Goal: Task Accomplishment & Management: Manage account settings

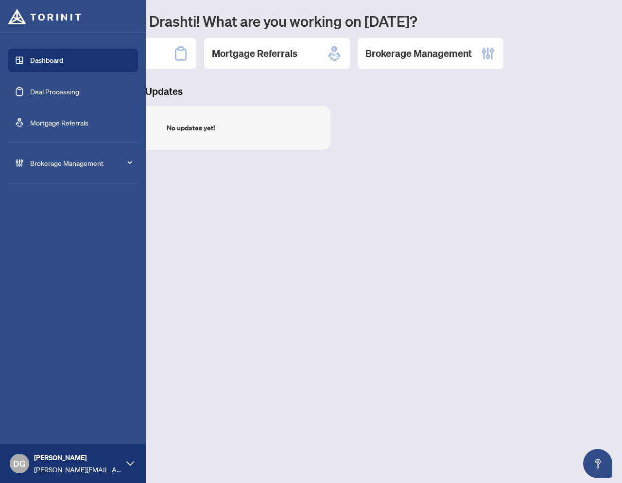
click at [78, 163] on span "Brokerage Management" at bounding box center [80, 162] width 101 height 11
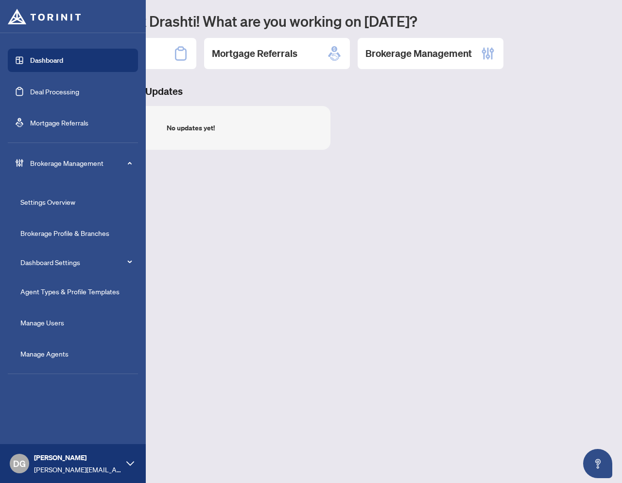
click at [51, 291] on link "Agent Types & Profile Templates" at bounding box center [69, 291] width 99 height 9
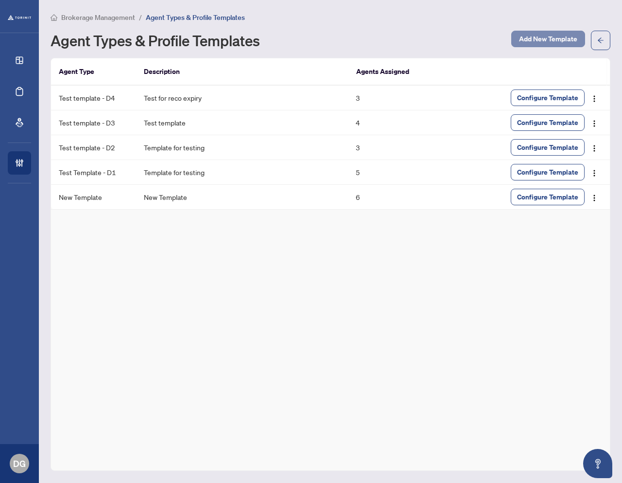
click at [541, 37] on span "Add New Template" at bounding box center [548, 39] width 58 height 16
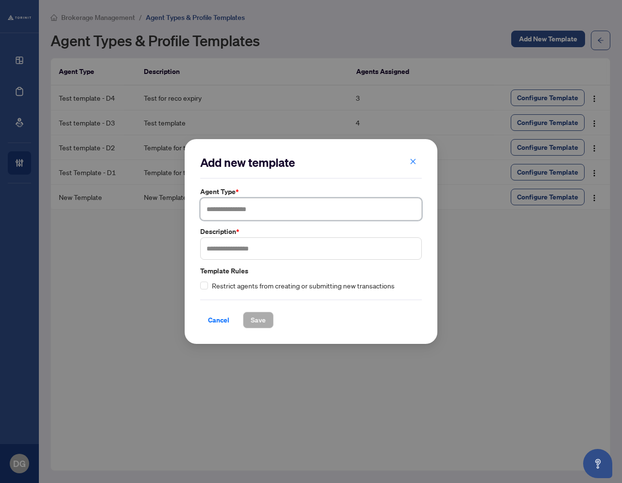
click at [223, 212] on input "text" at bounding box center [311, 209] width 222 height 22
type input "*"
type input "**********"
click at [234, 255] on input "text" at bounding box center [311, 248] width 222 height 22
type input "*******"
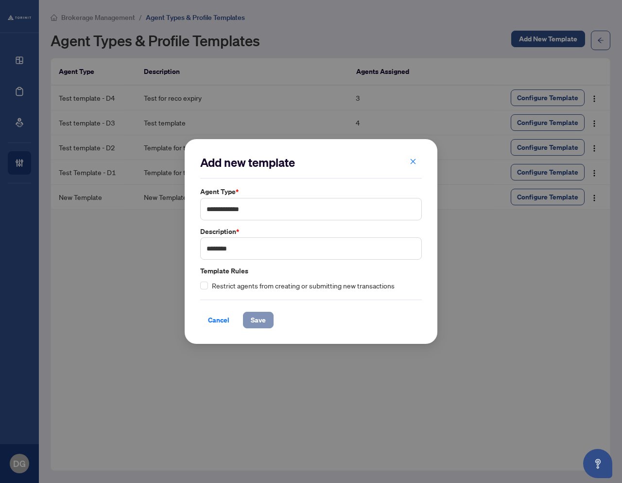
click at [257, 322] on span "Save" at bounding box center [258, 320] width 15 height 16
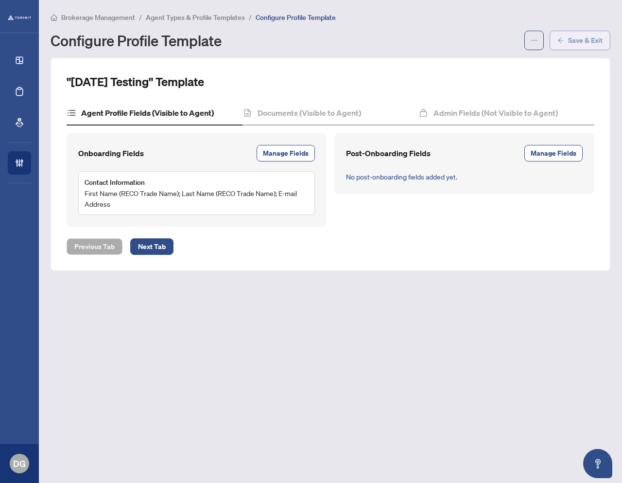
click at [581, 44] on span "Save & Exit" at bounding box center [585, 41] width 35 height 16
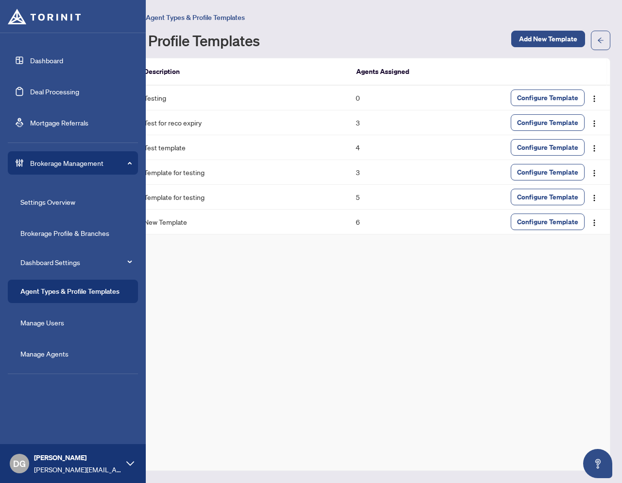
click at [37, 355] on link "Manage Agents" at bounding box center [44, 353] width 48 height 9
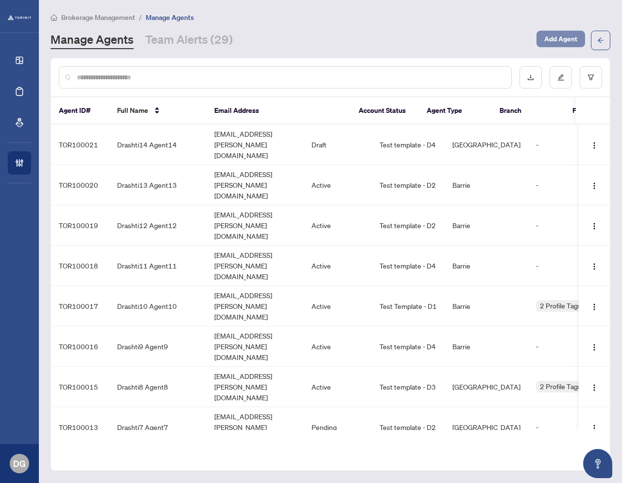
click at [561, 38] on span "Add Agent" at bounding box center [560, 39] width 33 height 16
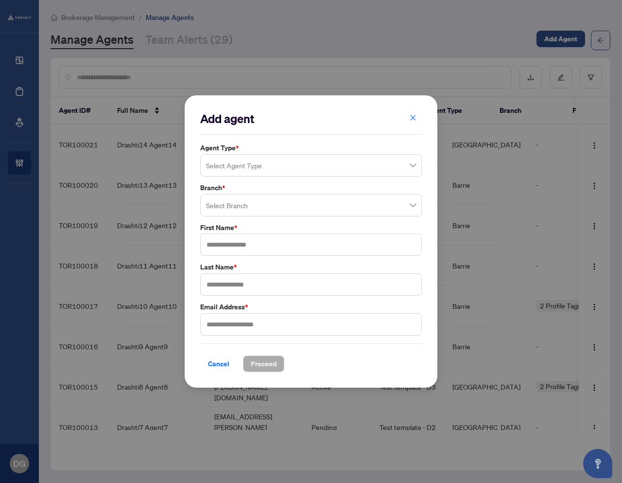
click at [269, 167] on input "search" at bounding box center [306, 166] width 201 height 21
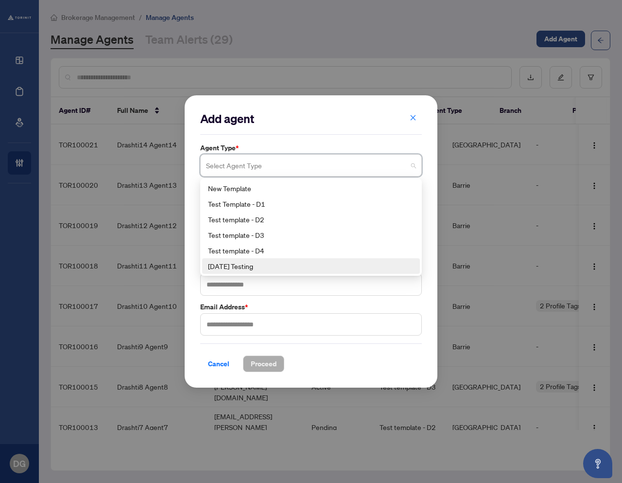
click at [237, 264] on div "[DATE] Testing" at bounding box center [311, 266] width 206 height 11
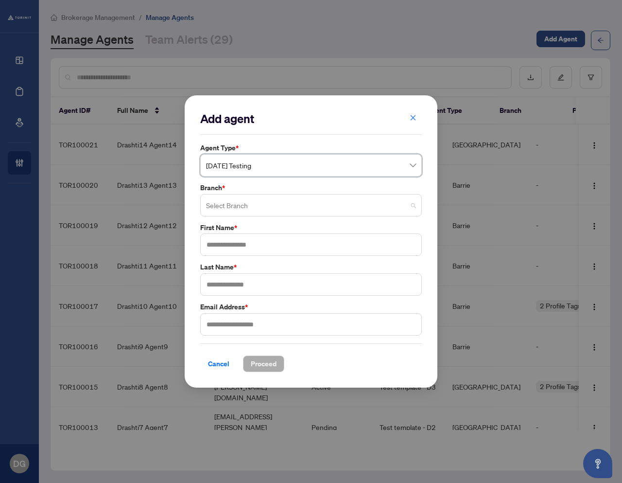
click at [232, 204] on input "search" at bounding box center [306, 206] width 201 height 21
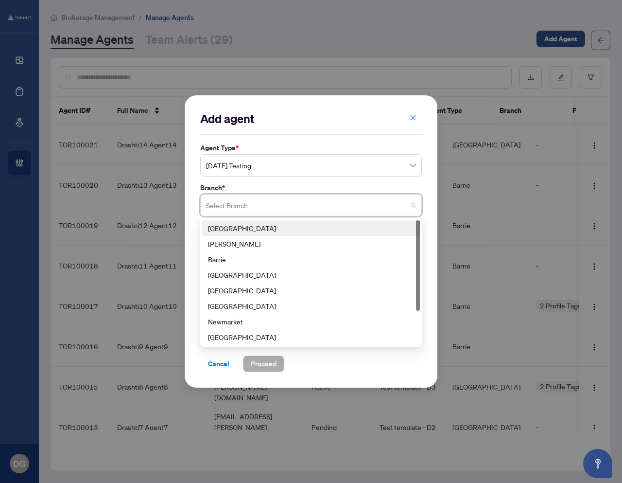
click at [237, 233] on div "[GEOGRAPHIC_DATA]" at bounding box center [311, 228] width 206 height 11
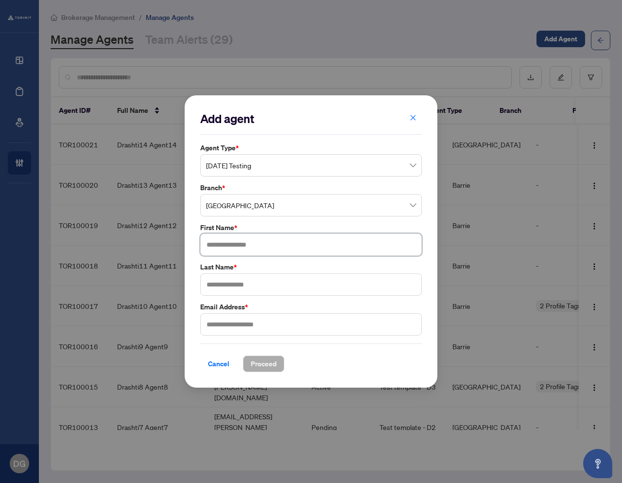
click at [234, 244] on input "text" at bounding box center [311, 244] width 222 height 22
type input "*******"
click at [260, 290] on input "text" at bounding box center [311, 284] width 222 height 22
type input "*"
click at [265, 331] on input "text" at bounding box center [311, 324] width 222 height 22
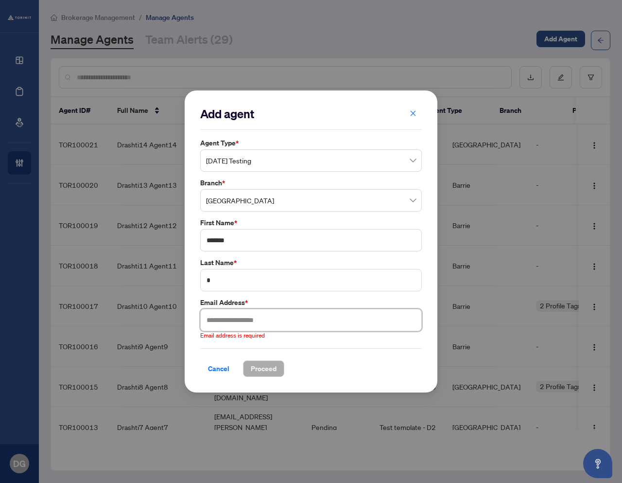
paste input "**********"
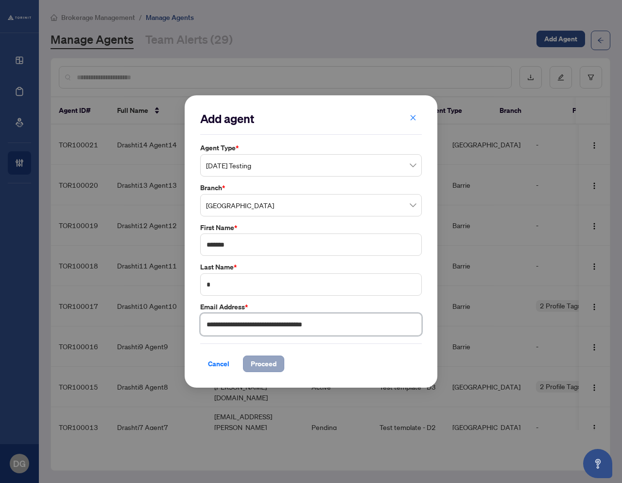
type input "**********"
click at [270, 367] on span "Proceed" at bounding box center [264, 364] width 26 height 16
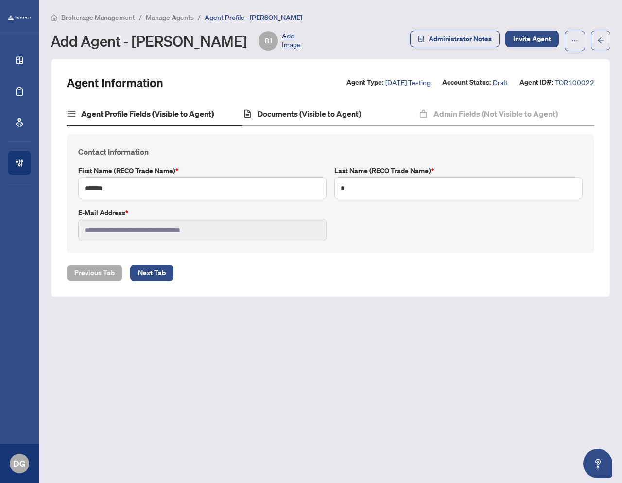
click at [305, 121] on div "Documents (Visible to Agent)" at bounding box center [331, 114] width 176 height 24
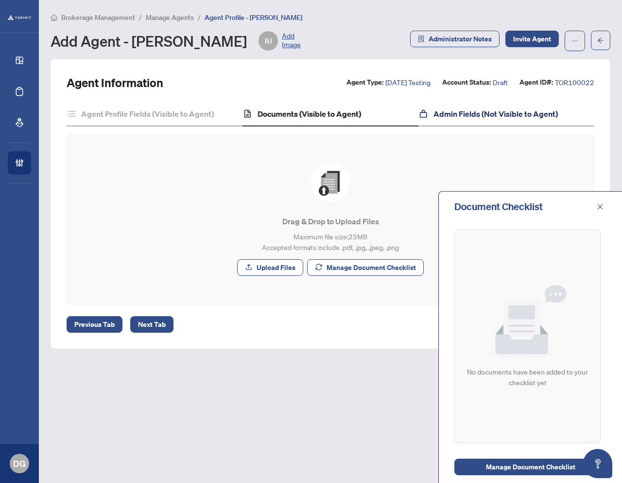
click at [491, 119] on h4 "Admin Fields (Not Visible to Agent)" at bounding box center [496, 114] width 124 height 12
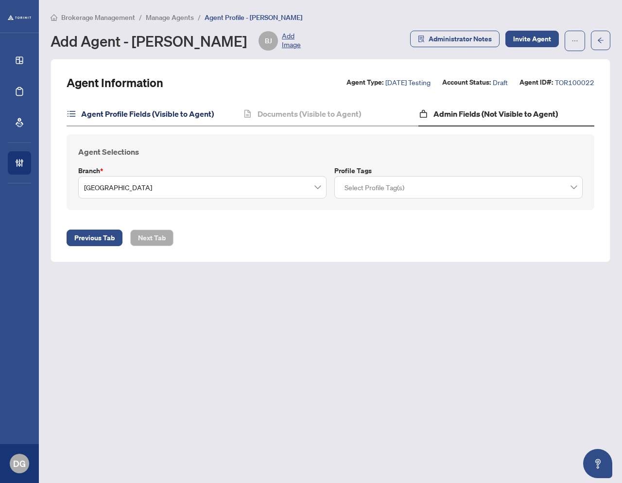
click at [115, 109] on h4 "Agent Profile Fields (Visible to Agent)" at bounding box center [147, 114] width 133 height 12
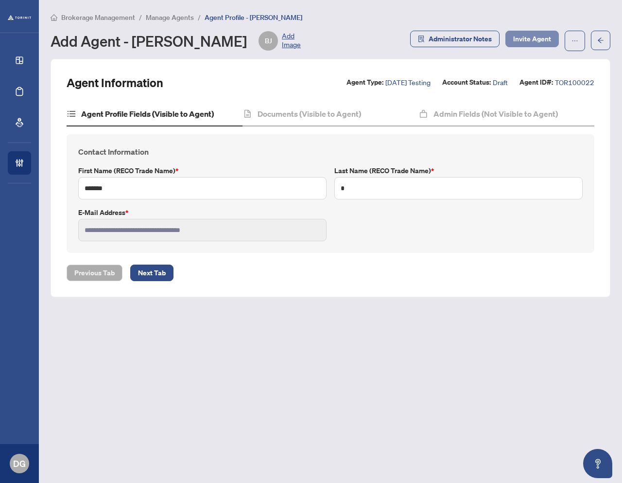
click at [535, 34] on span "Invite Agent" at bounding box center [532, 39] width 38 height 16
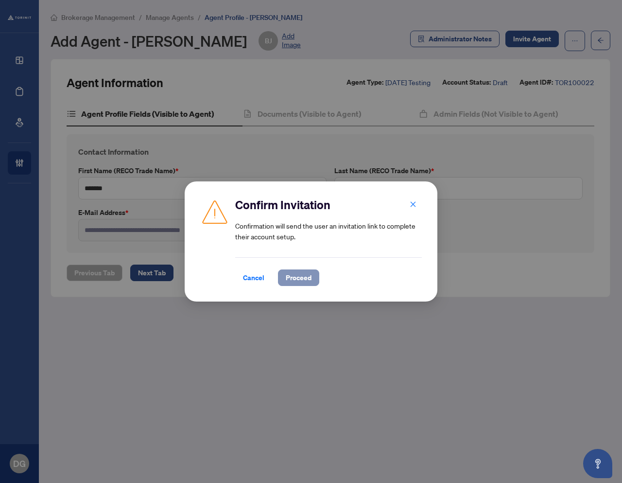
click at [297, 279] on span "Proceed" at bounding box center [299, 278] width 26 height 16
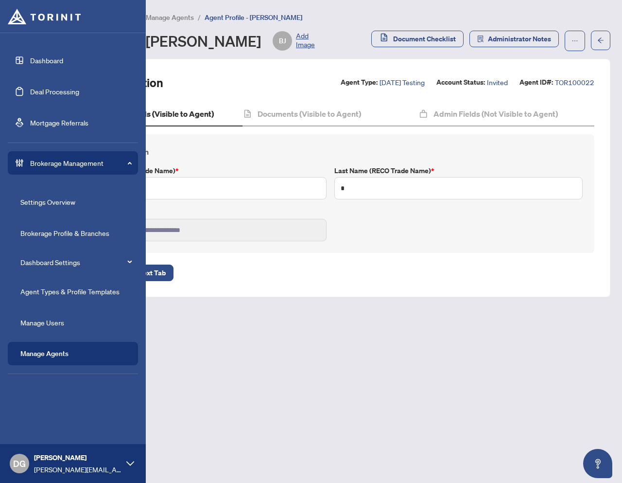
click at [46, 357] on link "Manage Agents" at bounding box center [44, 353] width 48 height 9
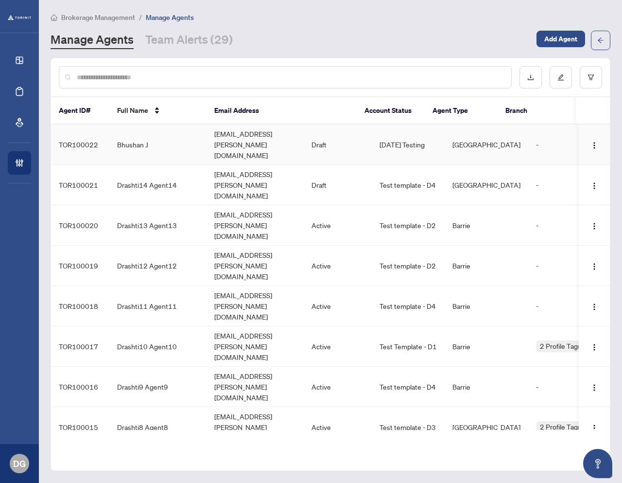
click at [241, 138] on td "[EMAIL_ADDRESS][PERSON_NAME][DOMAIN_NAME]" at bounding box center [255, 144] width 97 height 40
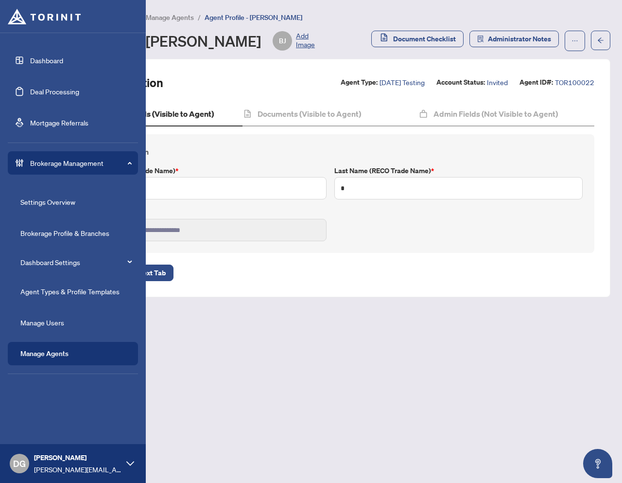
click at [39, 355] on link "Manage Agents" at bounding box center [44, 353] width 48 height 9
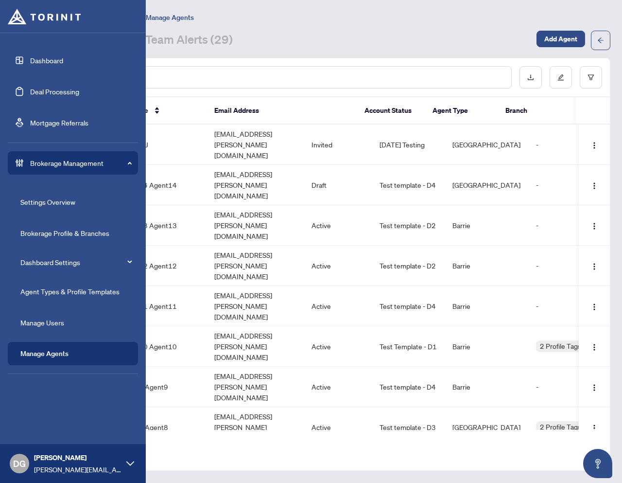
click at [44, 289] on link "Agent Types & Profile Templates" at bounding box center [69, 291] width 99 height 9
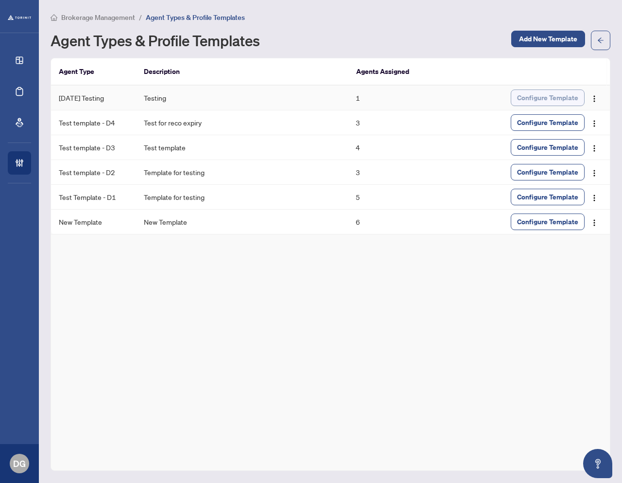
click at [544, 99] on span "Configure Template" at bounding box center [547, 98] width 61 height 16
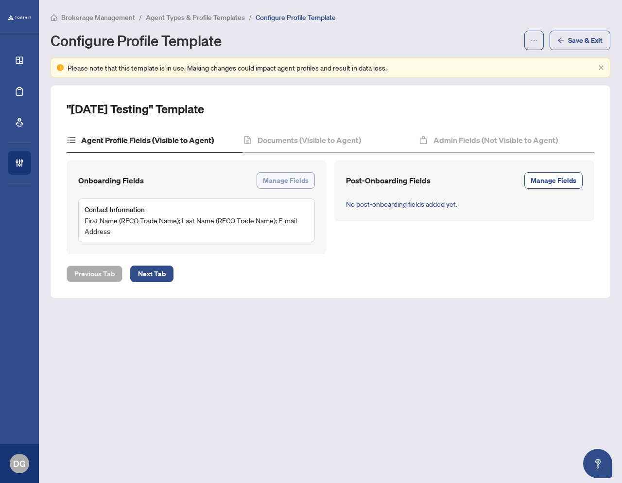
click at [278, 179] on span "Manage Fields" at bounding box center [286, 181] width 46 height 16
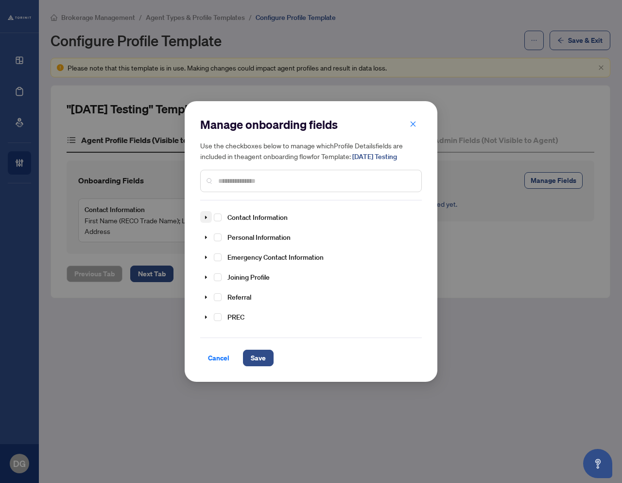
click at [205, 217] on icon "caret-down" at bounding box center [206, 217] width 5 height 5
click at [231, 295] on span "Select Primary Phone Number" at bounding box center [230, 295] width 8 height 8
click at [259, 358] on span "Save" at bounding box center [258, 358] width 15 height 16
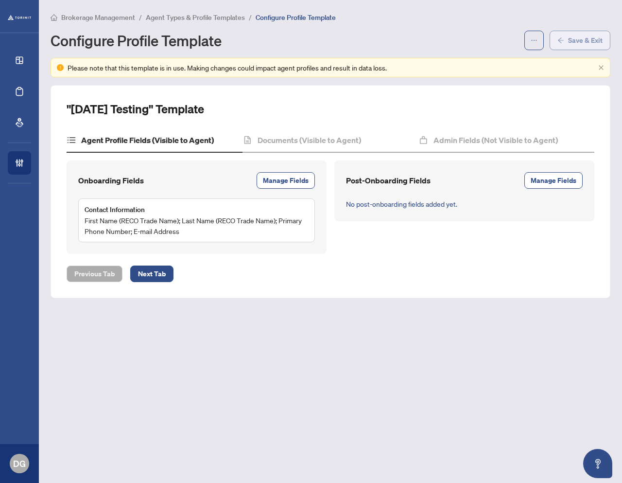
click at [574, 46] on span "Save & Exit" at bounding box center [585, 41] width 35 height 16
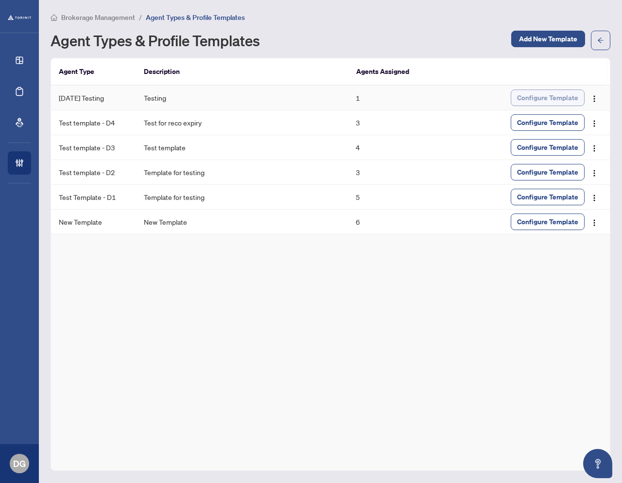
click at [532, 102] on span "Configure Template" at bounding box center [547, 98] width 61 height 16
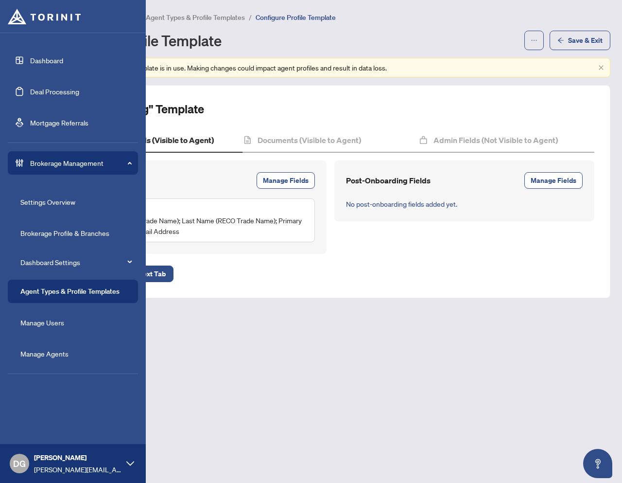
click at [45, 292] on link "Agent Types & Profile Templates" at bounding box center [69, 291] width 99 height 9
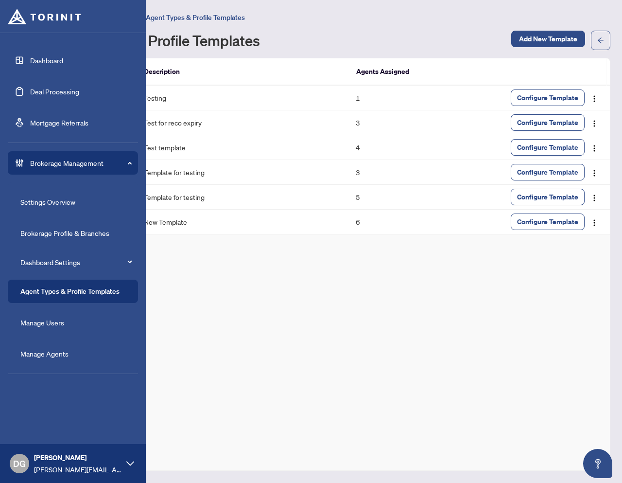
click at [44, 349] on link "Manage Agents" at bounding box center [44, 353] width 48 height 9
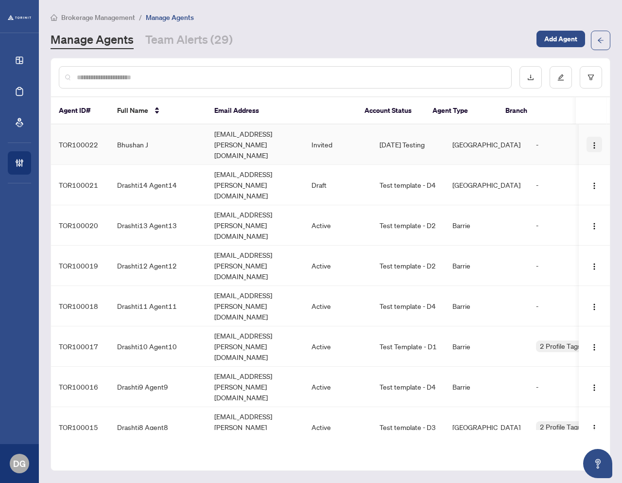
click at [592, 141] on img "button" at bounding box center [595, 145] width 8 height 8
click at [561, 187] on span "Cancel Invitation" at bounding box center [565, 186] width 53 height 11
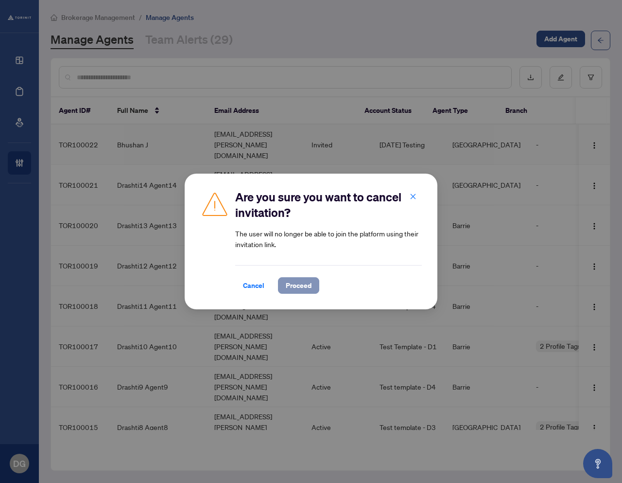
click at [304, 284] on span "Proceed" at bounding box center [299, 286] width 26 height 16
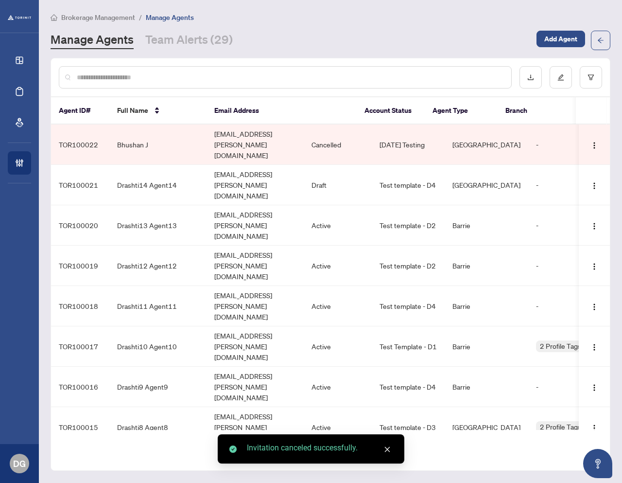
click at [304, 135] on td "[EMAIL_ADDRESS][PERSON_NAME][DOMAIN_NAME]" at bounding box center [255, 144] width 97 height 40
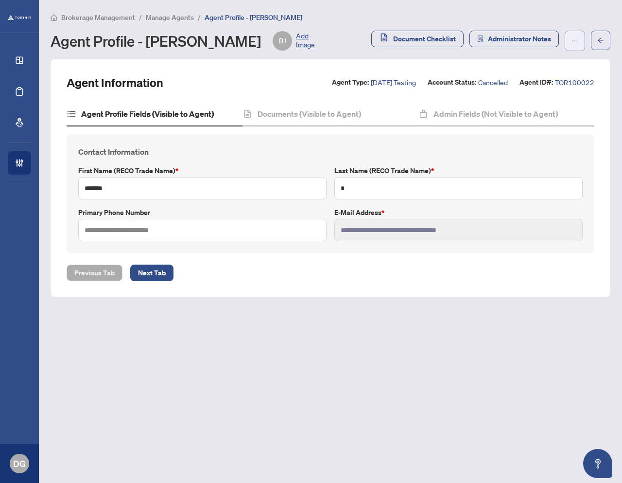
click at [580, 43] on button "button" at bounding box center [575, 41] width 20 height 20
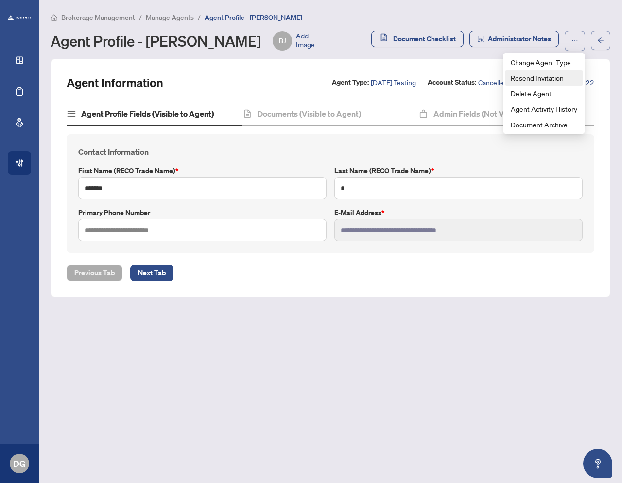
click at [542, 76] on span "Resend Invitation" at bounding box center [544, 77] width 67 height 11
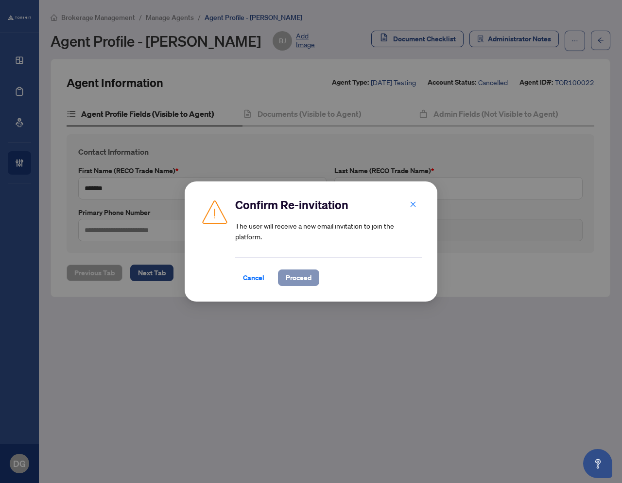
click at [296, 283] on span "Proceed" at bounding box center [299, 278] width 26 height 16
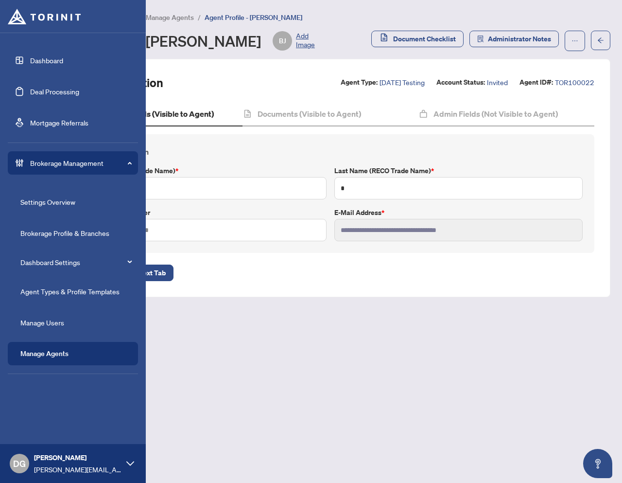
click at [40, 354] on link "Manage Agents" at bounding box center [44, 353] width 48 height 9
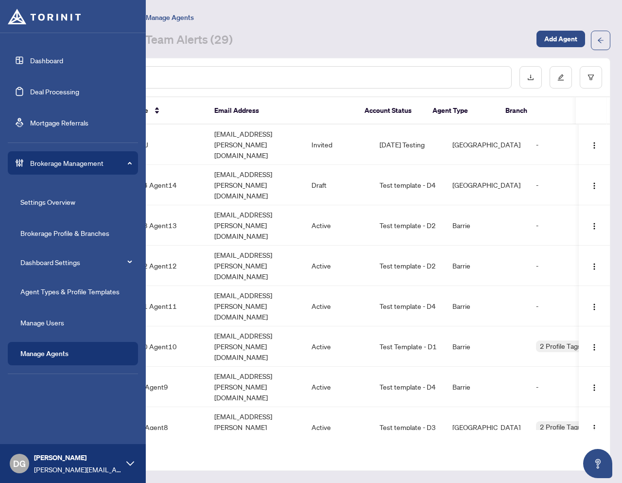
click at [39, 353] on link "Manage Agents" at bounding box center [44, 353] width 48 height 9
click at [43, 289] on link "Agent Types & Profile Templates" at bounding box center [69, 291] width 99 height 9
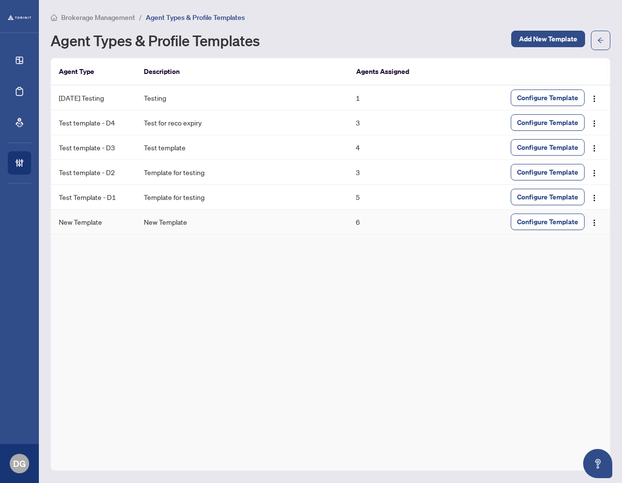
click at [163, 219] on td "New Template" at bounding box center [242, 221] width 212 height 25
click at [549, 224] on span "Configure Template" at bounding box center [547, 222] width 61 height 16
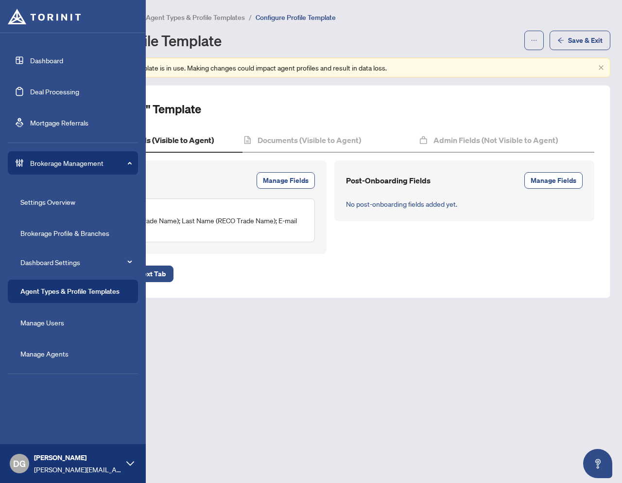
click at [37, 353] on link "Manage Agents" at bounding box center [44, 353] width 48 height 9
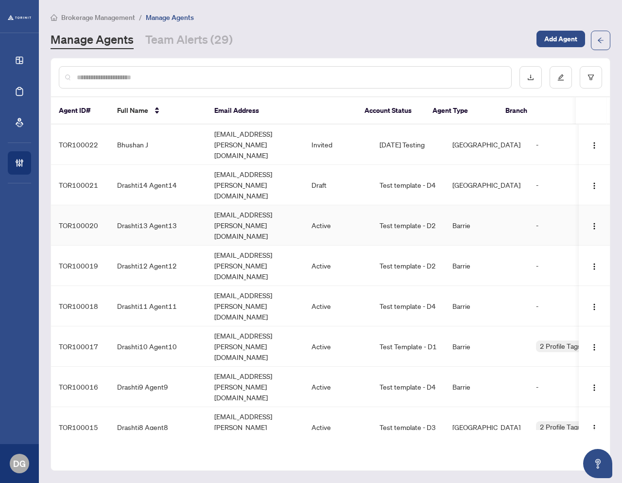
click at [246, 205] on td "[EMAIL_ADDRESS][PERSON_NAME][DOMAIN_NAME]" at bounding box center [255, 225] width 97 height 40
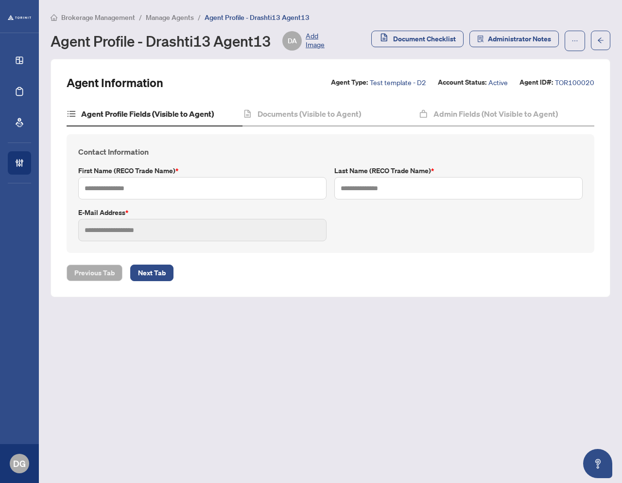
type input "*********"
type input "*******"
type input "**********"
drag, startPoint x: 334, startPoint y: 103, endPoint x: 346, endPoint y: 107, distance: 12.3
click at [334, 103] on div "Documents (Visible to Agent)" at bounding box center [331, 114] width 176 height 24
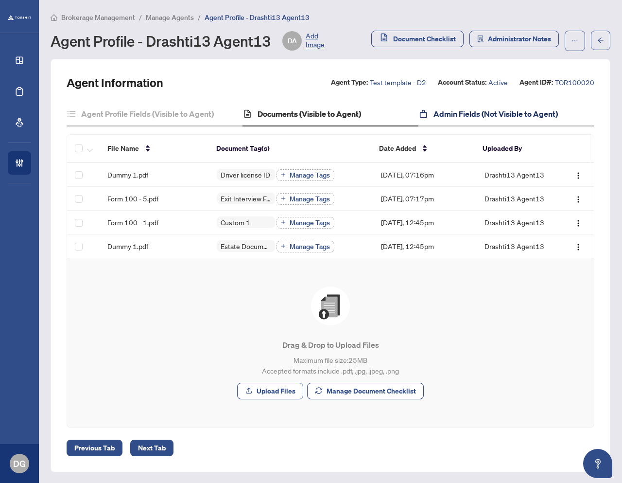
click at [464, 115] on h4 "Admin Fields (Not Visible to Agent)" at bounding box center [496, 114] width 124 height 12
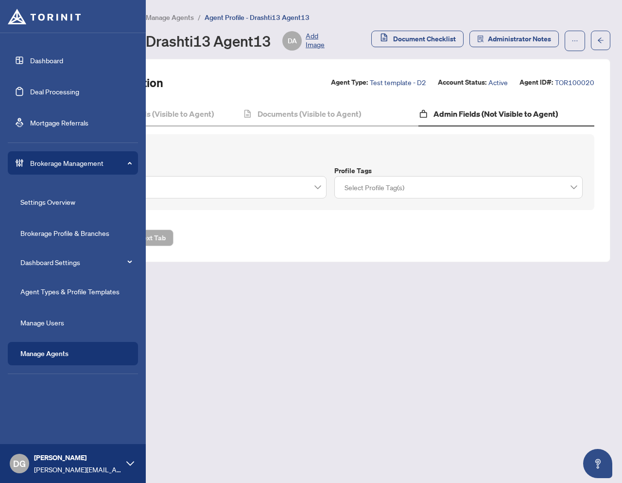
click at [44, 353] on link "Manage Agents" at bounding box center [44, 353] width 48 height 9
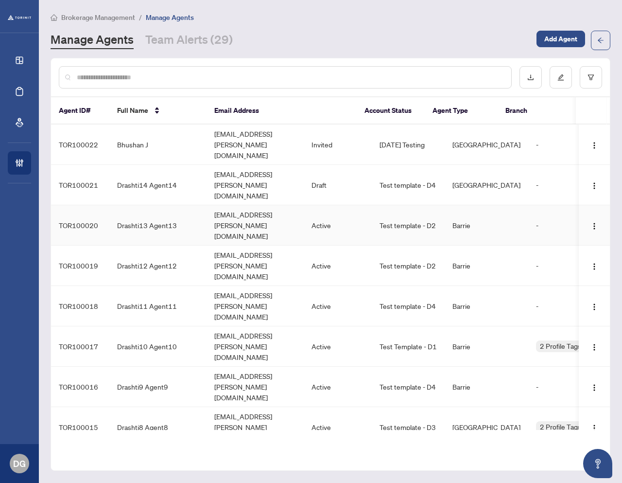
click at [304, 205] on td "[EMAIL_ADDRESS][PERSON_NAME][DOMAIN_NAME]" at bounding box center [255, 225] width 97 height 40
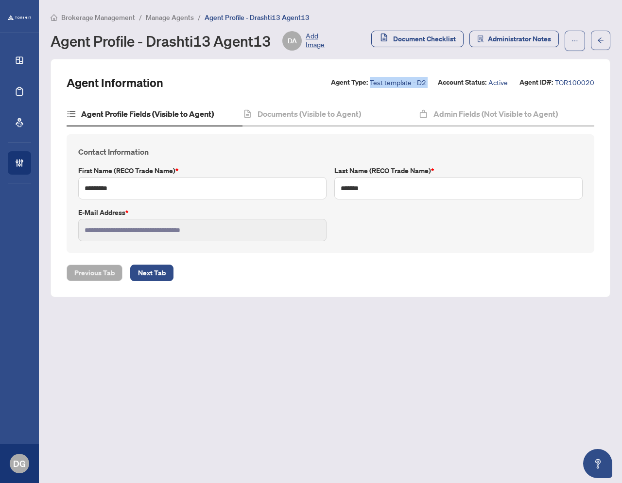
drag, startPoint x: 373, startPoint y: 82, endPoint x: 436, endPoint y: 82, distance: 62.2
click at [436, 82] on div "Agent Type: Test template - D2 Account Status: Active Agent ID#: TOR100020" at bounding box center [462, 82] width 263 height 11
click at [304, 116] on h4 "Documents (Visible to Agent)" at bounding box center [310, 114] width 104 height 12
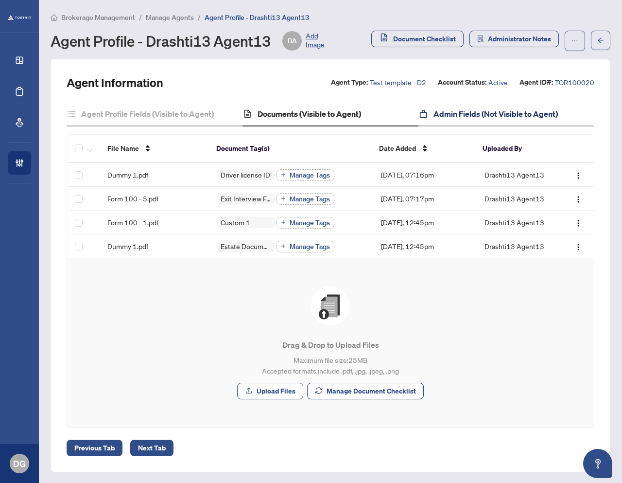
click at [471, 115] on h4 "Admin Fields (Not Visible to Agent)" at bounding box center [496, 114] width 124 height 12
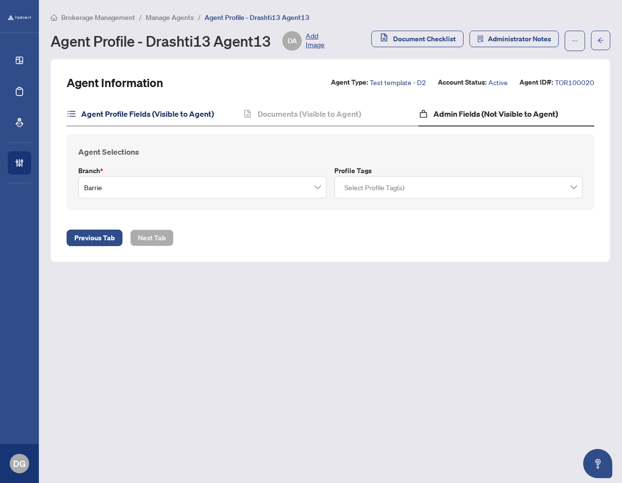
click at [141, 108] on h4 "Agent Profile Fields (Visible to Agent)" at bounding box center [147, 114] width 133 height 12
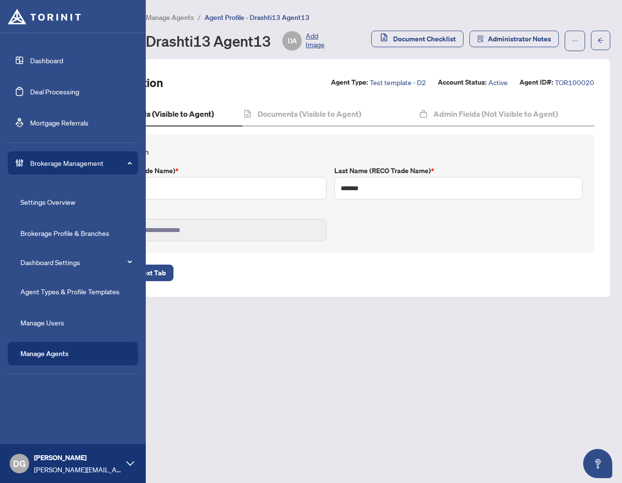
click at [56, 351] on link "Manage Agents" at bounding box center [44, 353] width 48 height 9
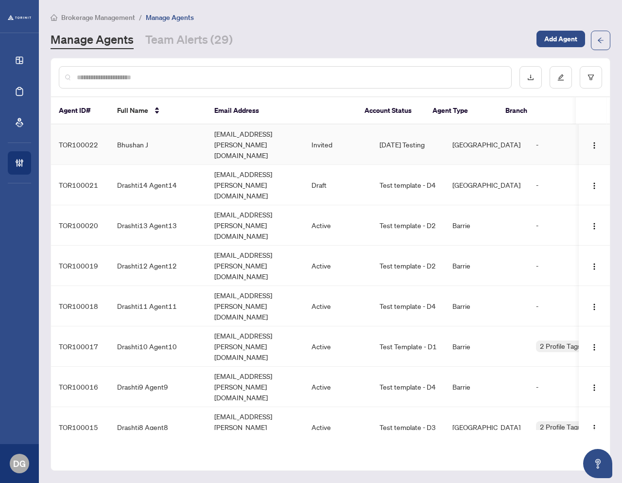
click at [286, 138] on td "[EMAIL_ADDRESS][PERSON_NAME][DOMAIN_NAME]" at bounding box center [255, 144] width 97 height 40
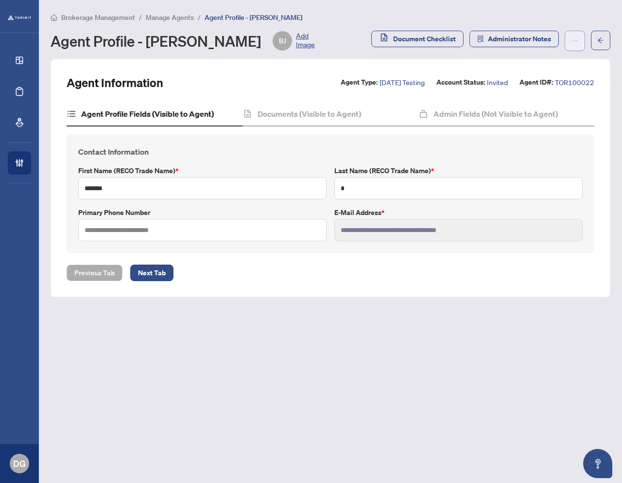
click at [578, 43] on icon "ellipsis" at bounding box center [575, 40] width 7 height 7
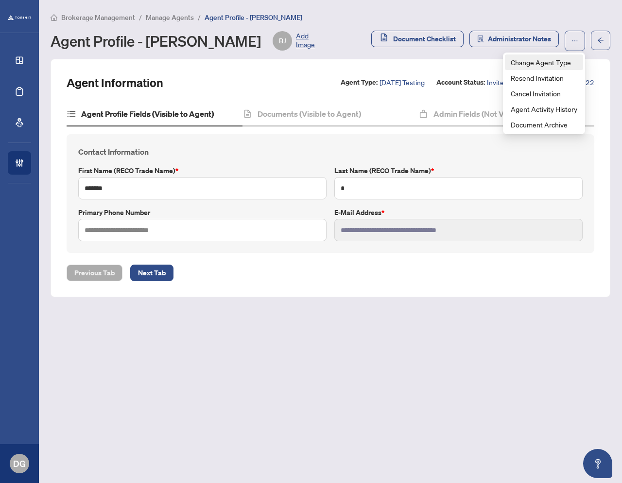
click at [536, 62] on span "Change Agent Type" at bounding box center [544, 62] width 67 height 11
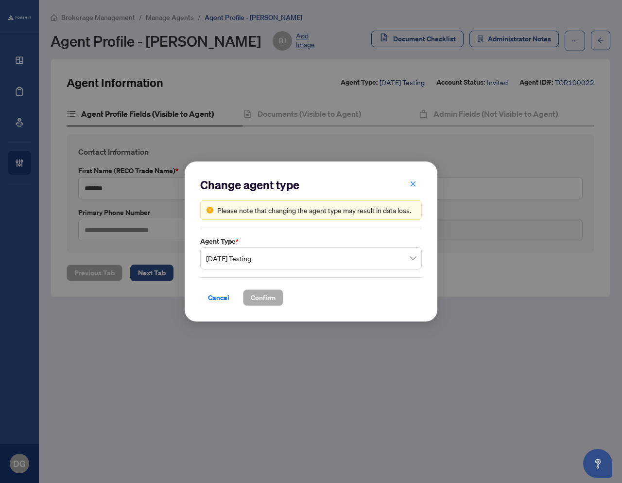
click at [247, 256] on span "[DATE] Testing" at bounding box center [311, 258] width 210 height 18
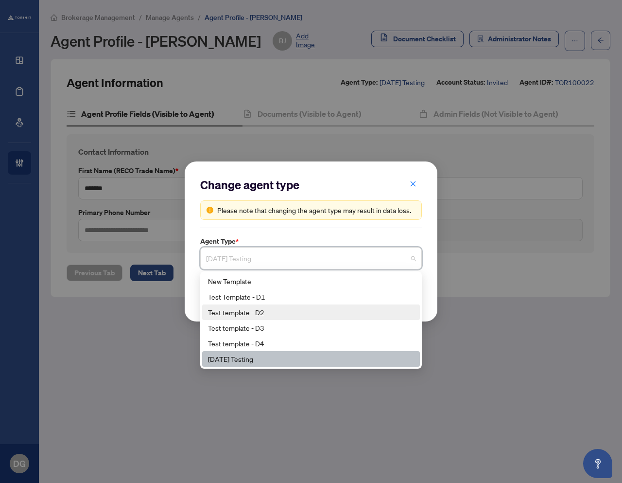
click at [252, 313] on div "Test template - D2" at bounding box center [311, 312] width 206 height 11
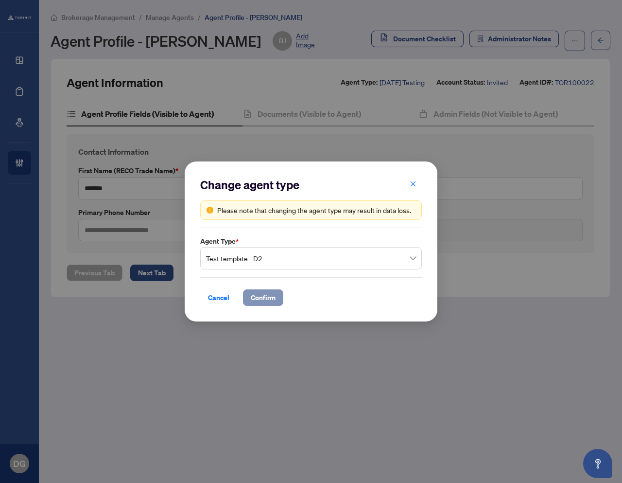
click at [273, 301] on span "Confirm" at bounding box center [263, 298] width 25 height 16
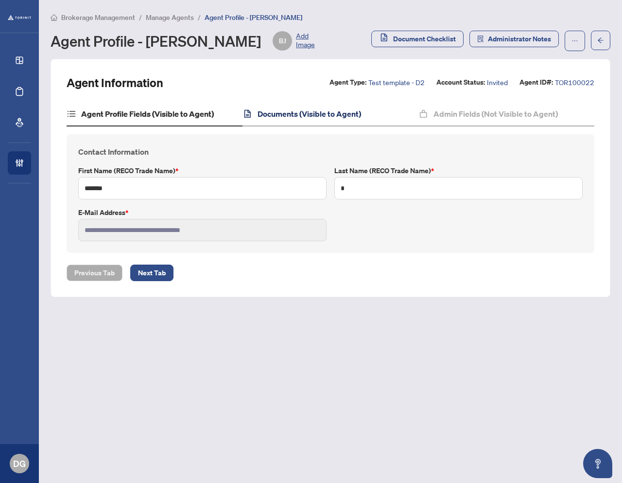
click at [309, 114] on h4 "Documents (Visible to Agent)" at bounding box center [310, 114] width 104 height 12
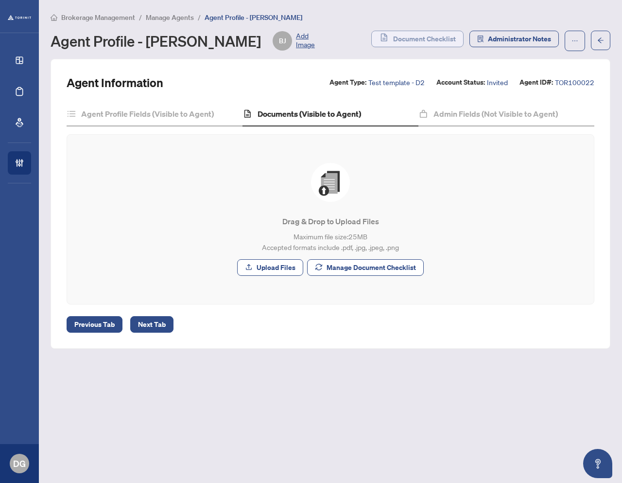
click at [421, 37] on span "Document Checklist" at bounding box center [424, 39] width 63 height 16
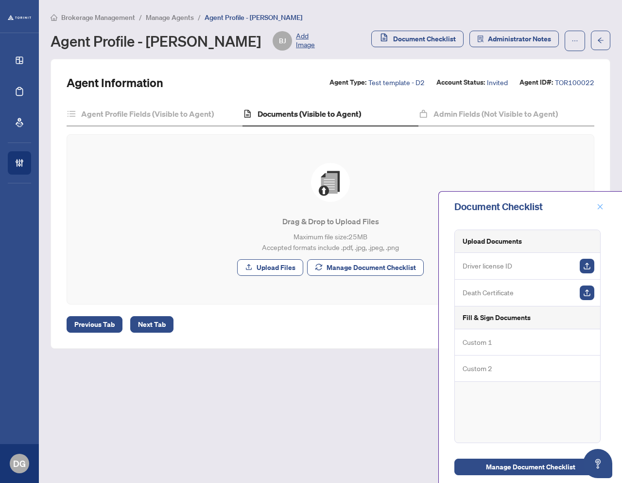
click at [604, 209] on button "button" at bounding box center [600, 207] width 13 height 12
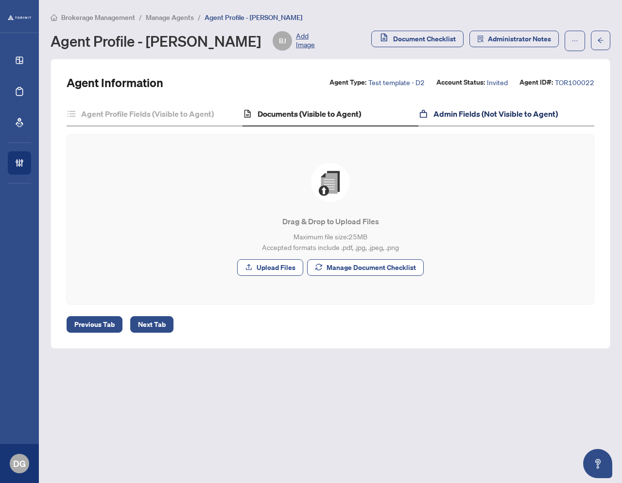
click at [477, 108] on h4 "Admin Fields (Not Visible to Agent)" at bounding box center [496, 114] width 124 height 12
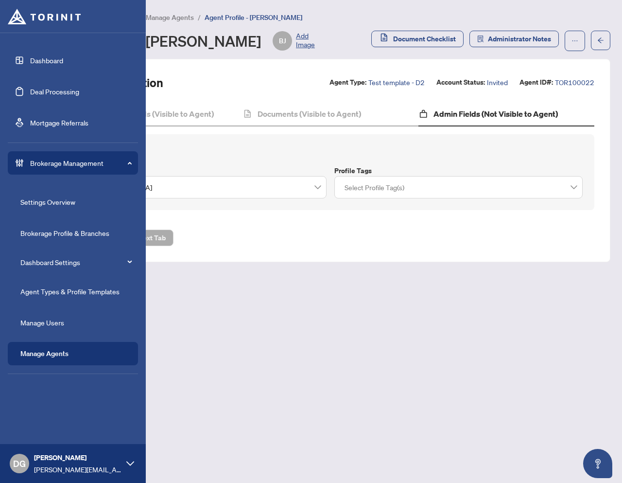
click at [34, 356] on link "Manage Agents" at bounding box center [44, 353] width 48 height 9
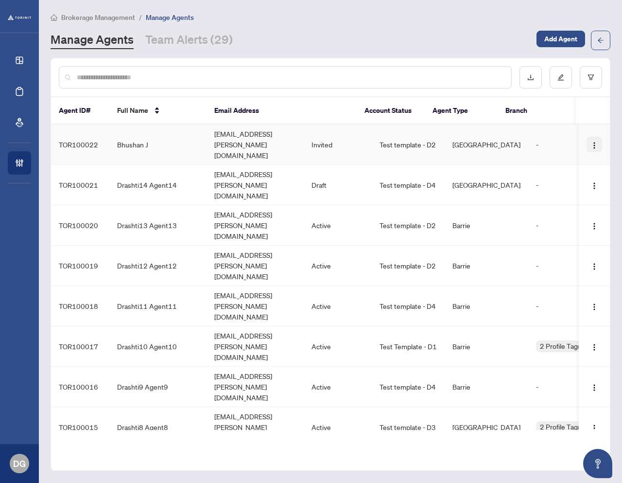
click at [595, 141] on img "button" at bounding box center [595, 145] width 8 height 8
click at [567, 174] on span "Resend Invitation" at bounding box center [565, 170] width 53 height 11
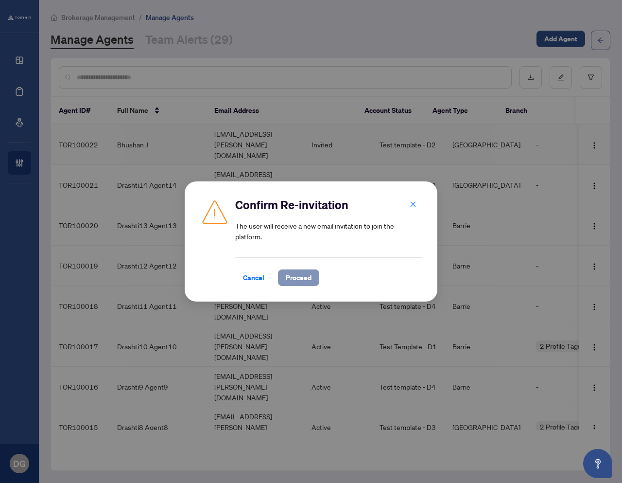
click at [298, 283] on span "Proceed" at bounding box center [299, 278] width 26 height 16
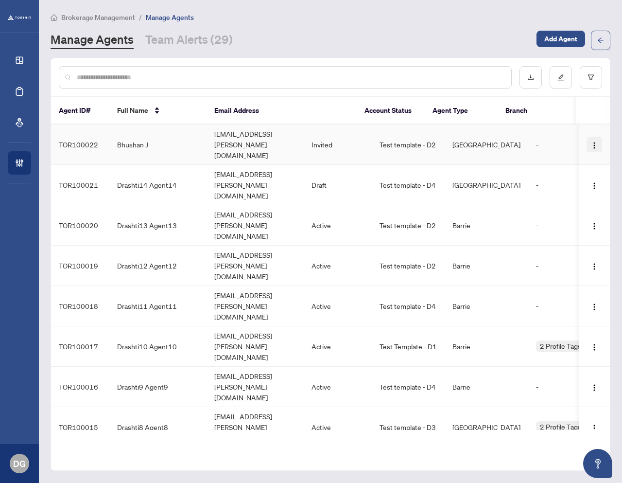
click at [591, 141] on img "button" at bounding box center [595, 145] width 8 height 8
click at [308, 37] on div "Manage Agents Team Alerts (29)" at bounding box center [291, 40] width 480 height 17
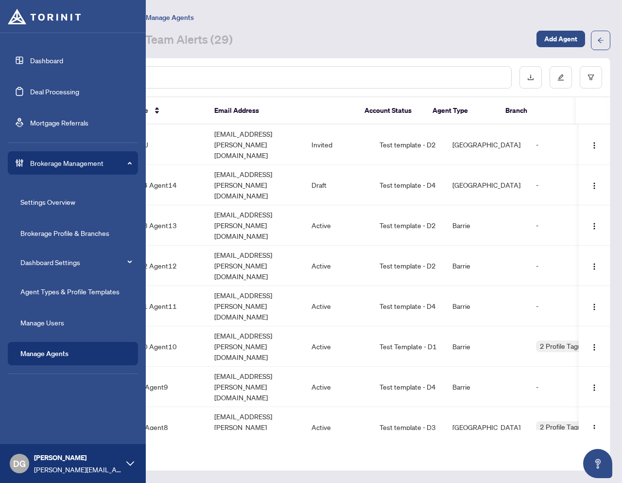
click at [55, 295] on link "Agent Types & Profile Templates" at bounding box center [69, 291] width 99 height 9
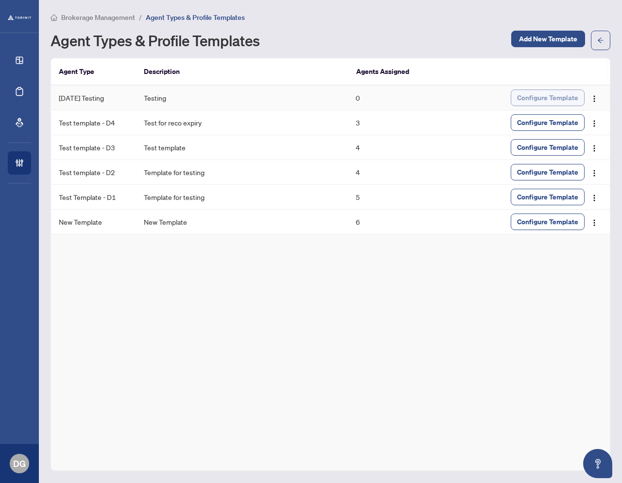
click at [552, 95] on span "Configure Template" at bounding box center [547, 98] width 61 height 16
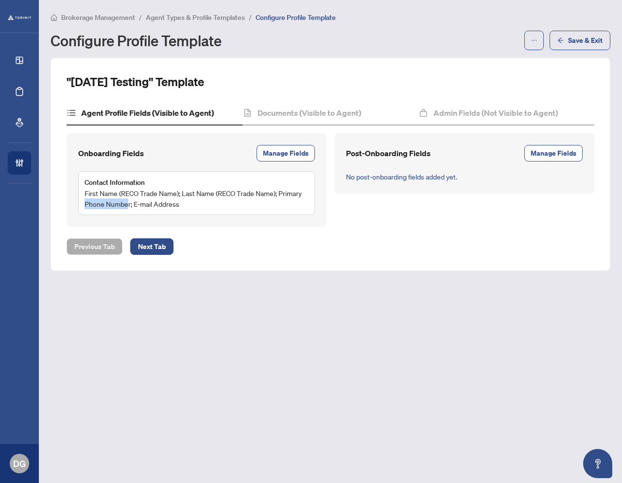
drag, startPoint x: 86, startPoint y: 203, endPoint x: 137, endPoint y: 202, distance: 51.0
click at [130, 202] on span "First Name (RECO Trade Name); Last Name (RECO Trade Name); Primary Phone Number…" at bounding box center [197, 198] width 224 height 21
click at [271, 155] on span "Manage Fields" at bounding box center [286, 153] width 46 height 16
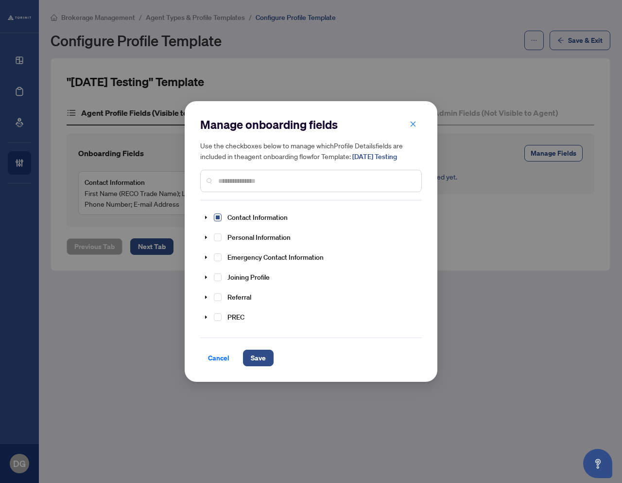
click at [218, 219] on span "Select Contact Information" at bounding box center [218, 217] width 8 height 8
click at [218, 218] on span "Select Contact Information" at bounding box center [218, 217] width 8 height 8
click at [207, 315] on icon "caret-down" at bounding box center [206, 316] width 5 height 5
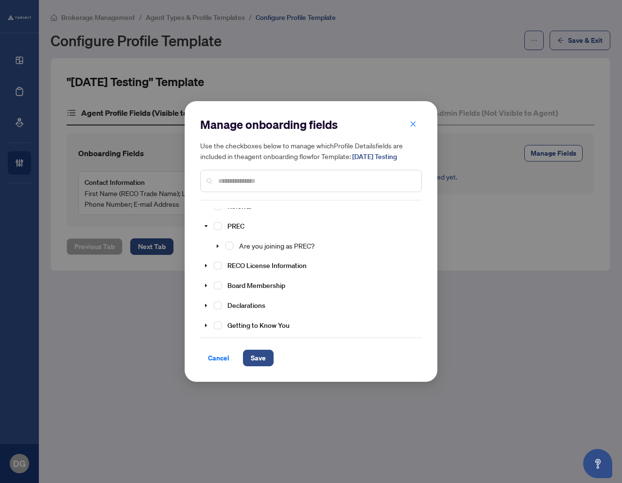
scroll to position [89, 0]
click at [229, 246] on span "Select Are you joining as PREC?" at bounding box center [230, 248] width 8 height 8
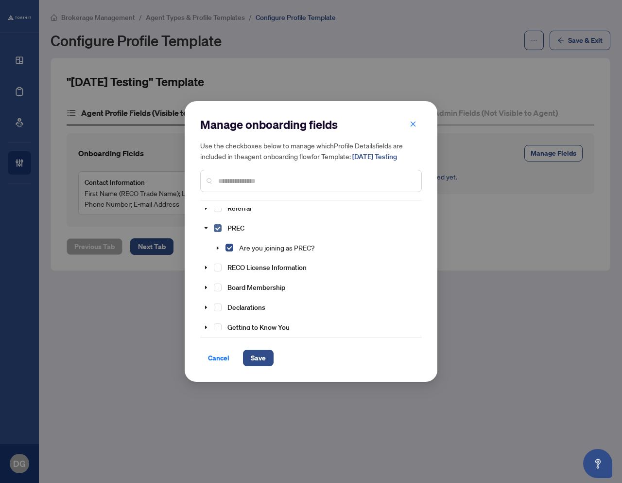
click at [220, 226] on span "Select PREC" at bounding box center [218, 228] width 8 height 8
click at [208, 265] on icon "caret-down" at bounding box center [206, 267] width 5 height 5
drag, startPoint x: 227, startPoint y: 279, endPoint x: 238, endPoint y: 283, distance: 11.4
click at [227, 283] on span "Select RECO Registration Number" at bounding box center [230, 287] width 8 height 8
click at [258, 358] on span "Save" at bounding box center [258, 358] width 15 height 16
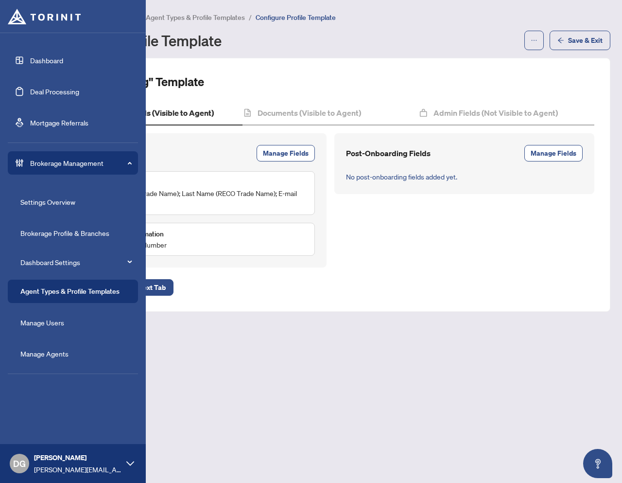
click at [41, 352] on link "Manage Agents" at bounding box center [44, 353] width 48 height 9
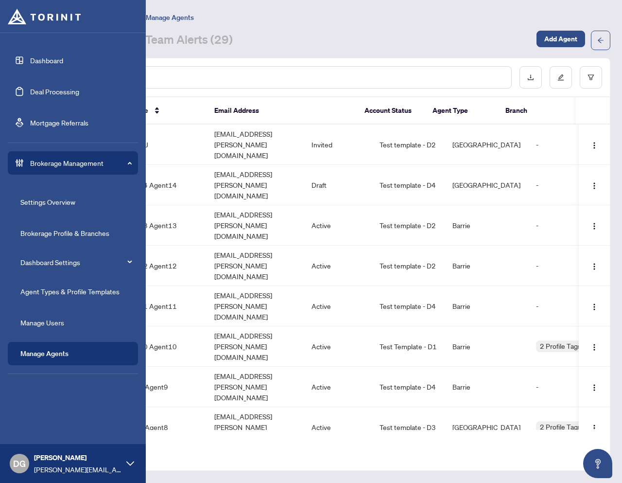
click at [56, 295] on link "Agent Types & Profile Templates" at bounding box center [69, 291] width 99 height 9
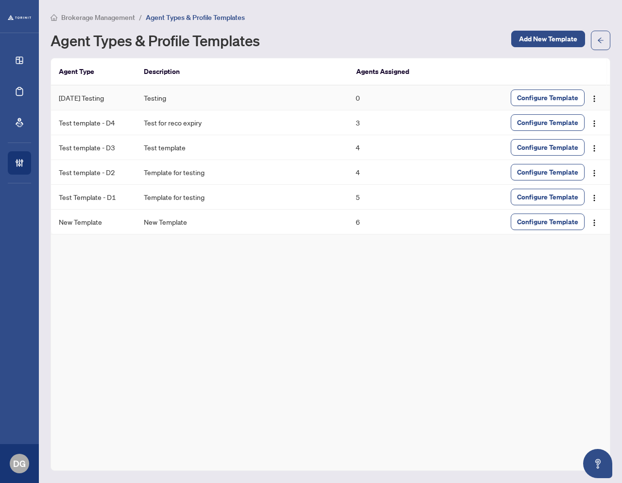
drag, startPoint x: 542, startPoint y: 92, endPoint x: 522, endPoint y: 119, distance: 33.3
click at [542, 92] on span "Configure Template" at bounding box center [547, 98] width 61 height 16
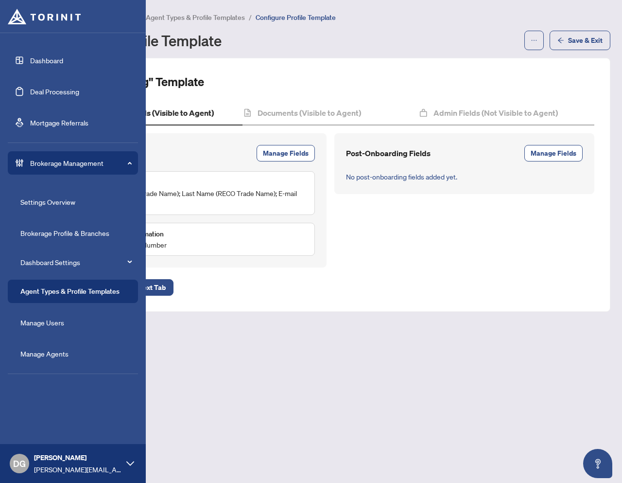
click at [46, 351] on link "Manage Agents" at bounding box center [44, 353] width 48 height 9
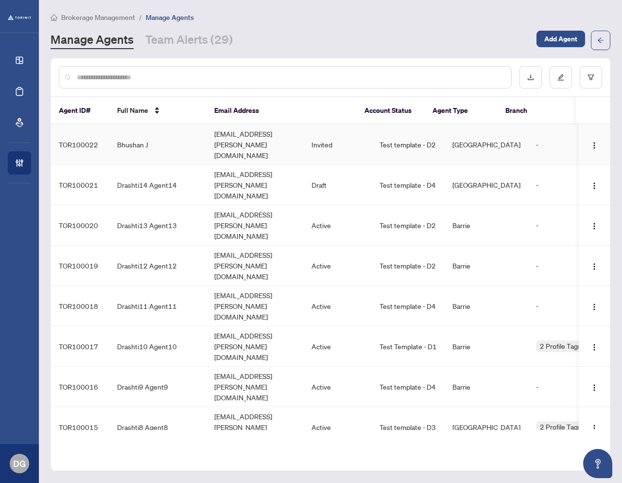
click at [304, 137] on td "[EMAIL_ADDRESS][PERSON_NAME][DOMAIN_NAME]" at bounding box center [255, 144] width 97 height 40
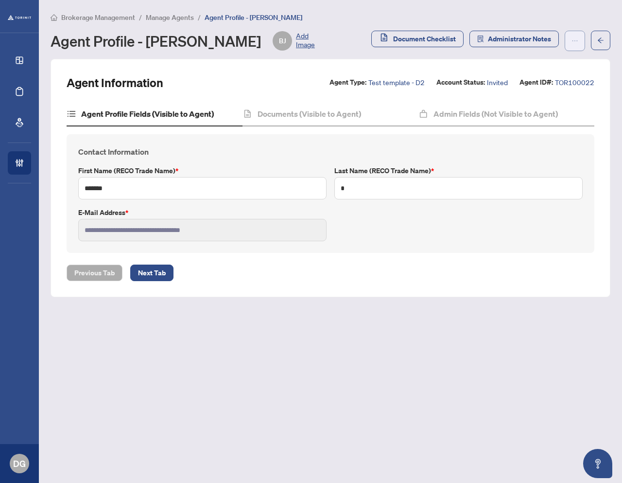
click at [575, 38] on icon "ellipsis" at bounding box center [575, 40] width 7 height 7
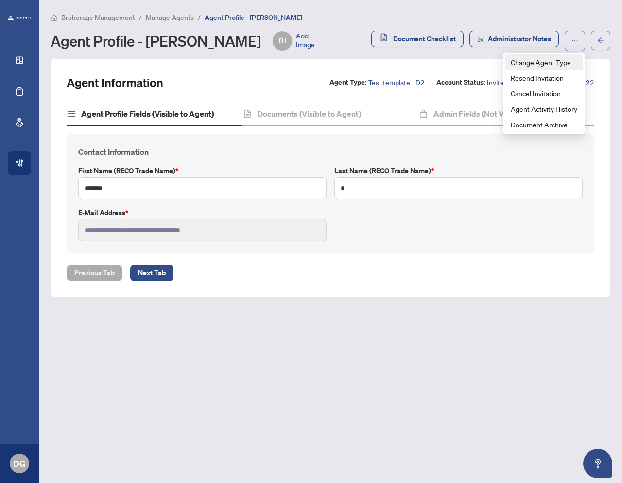
click at [540, 58] on span "Change Agent Type" at bounding box center [544, 62] width 67 height 11
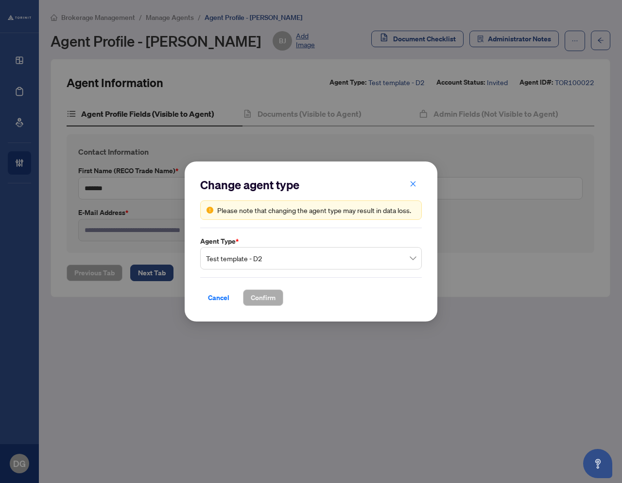
click at [280, 262] on span "Test template - D2" at bounding box center [311, 258] width 210 height 18
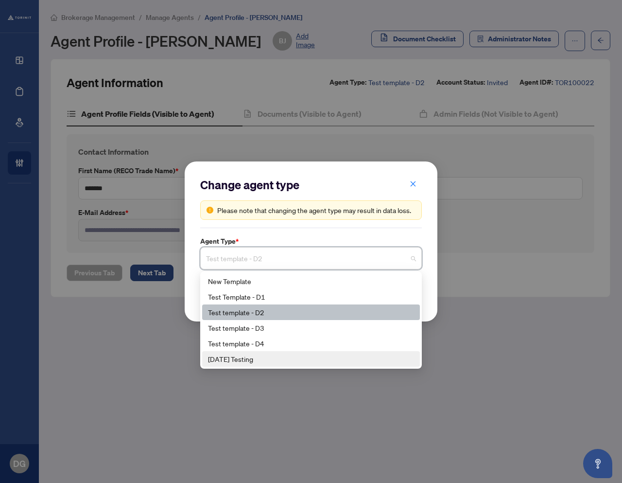
click at [231, 356] on div "[DATE] Testing" at bounding box center [311, 358] width 206 height 11
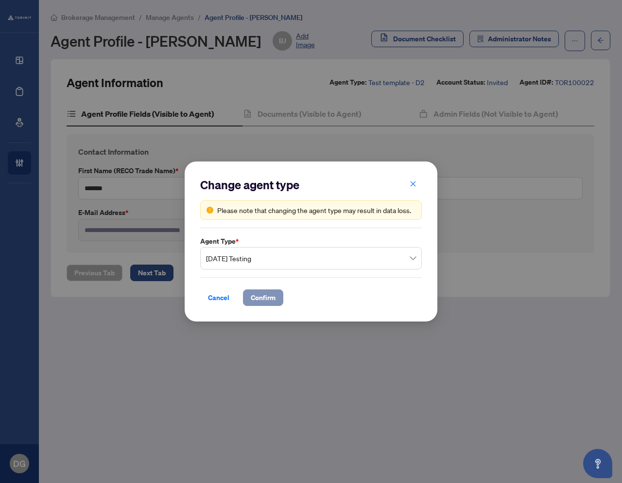
click at [267, 297] on span "Confirm" at bounding box center [263, 298] width 25 height 16
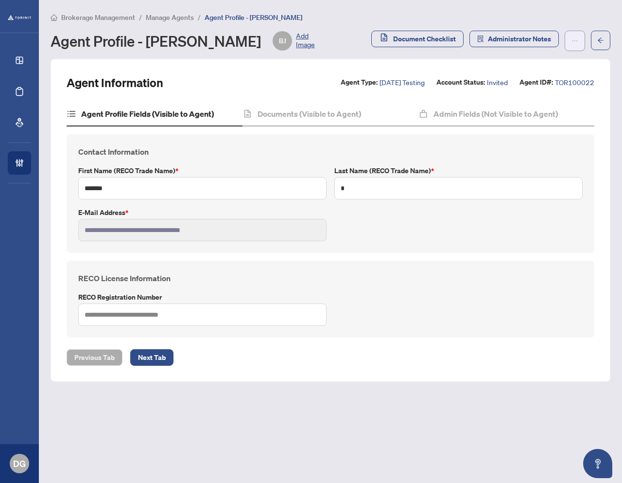
click at [582, 39] on button "button" at bounding box center [575, 41] width 20 height 20
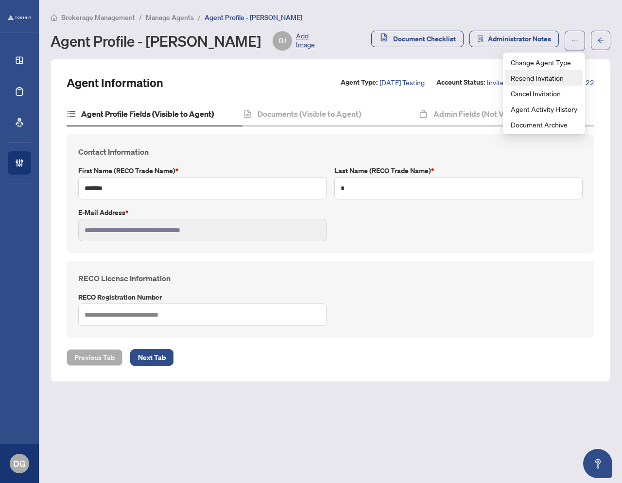
click at [538, 79] on span "Resend Invitation" at bounding box center [544, 77] width 67 height 11
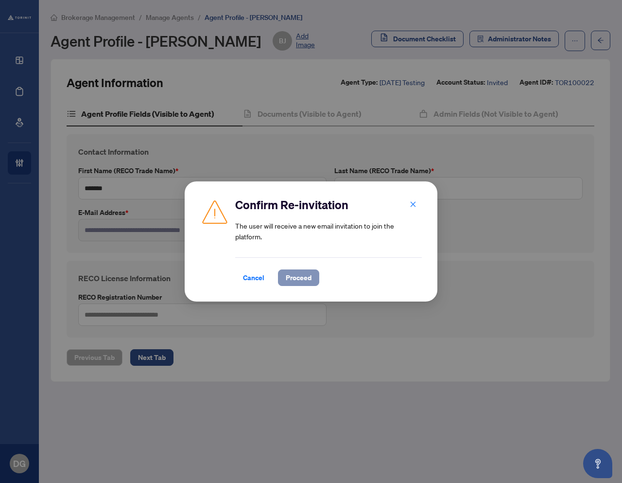
click at [304, 278] on span "Proceed" at bounding box center [299, 278] width 26 height 16
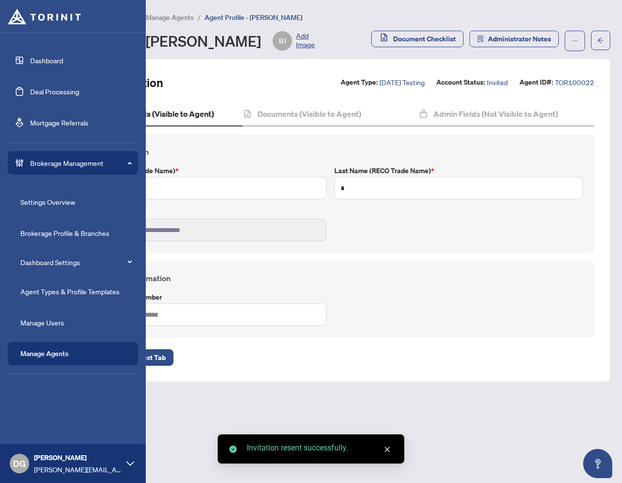
click at [46, 349] on link "Manage Agents" at bounding box center [44, 353] width 48 height 9
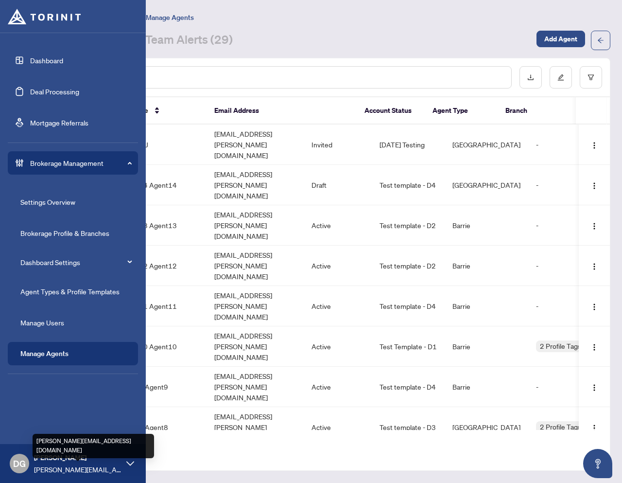
click at [74, 463] on div "Drashti Gelani [EMAIL_ADDRESS][DOMAIN_NAME]" at bounding box center [77, 463] width 87 height 22
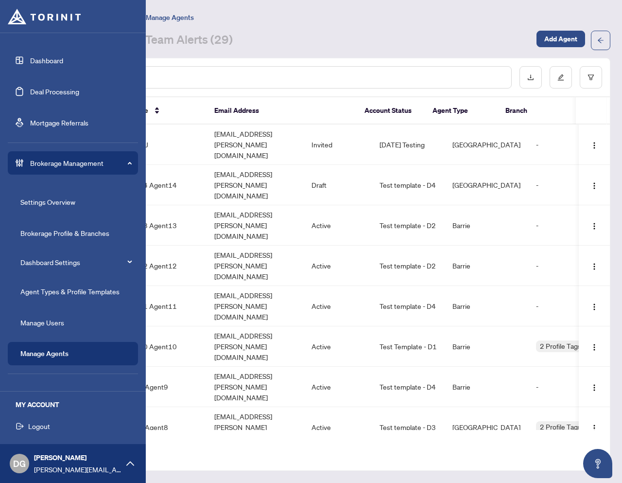
click at [34, 431] on span "Logout" at bounding box center [39, 426] width 22 height 16
click at [35, 428] on span "Logout" at bounding box center [39, 426] width 22 height 16
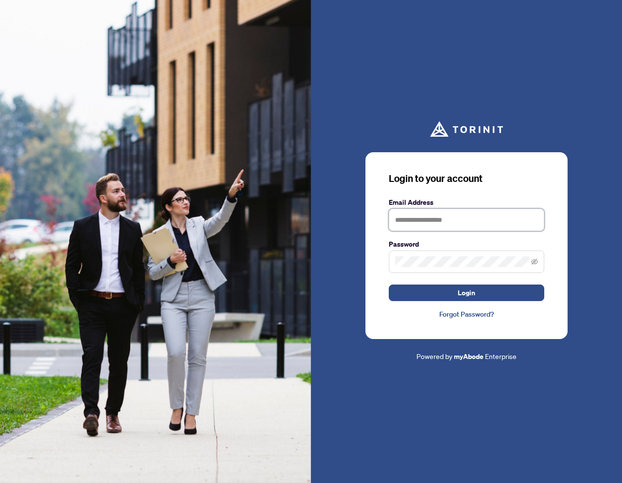
click at [449, 219] on input "text" at bounding box center [467, 220] width 156 height 22
type input "**********"
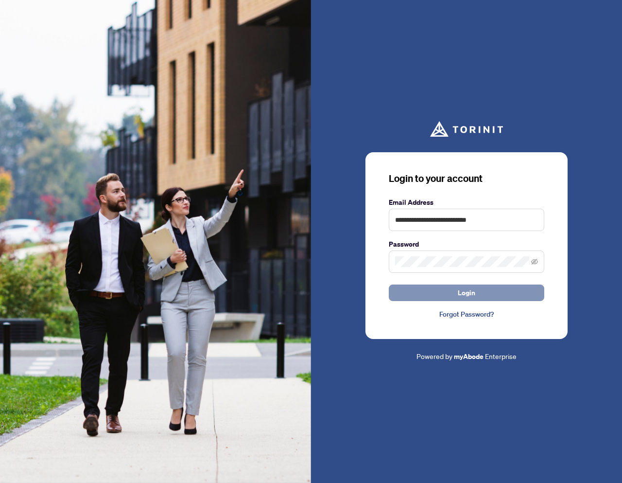
click at [471, 293] on span "Login" at bounding box center [466, 293] width 17 height 16
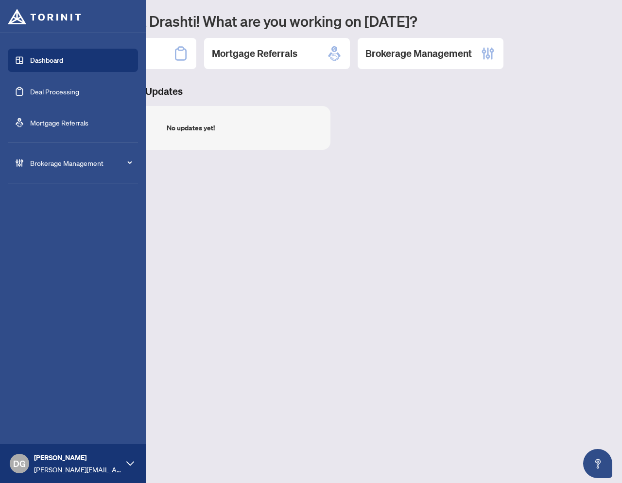
click at [71, 166] on span "Brokerage Management" at bounding box center [80, 162] width 101 height 11
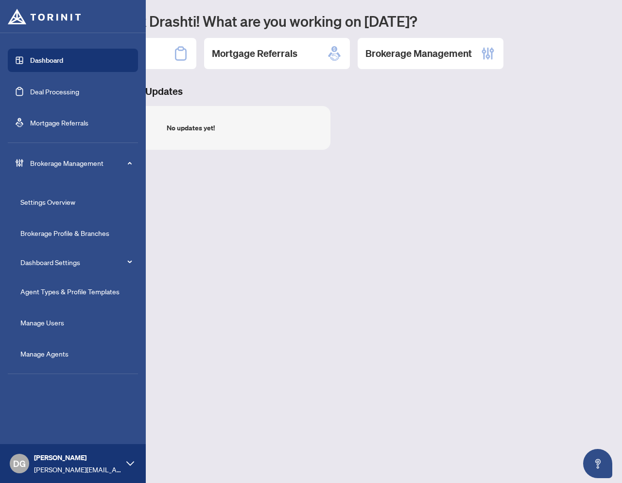
click at [57, 296] on link "Agent Types & Profile Templates" at bounding box center [69, 291] width 99 height 9
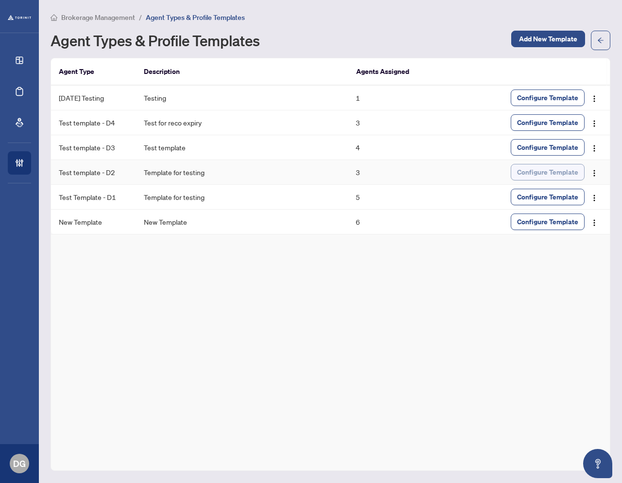
click at [528, 176] on span "Configure Template" at bounding box center [547, 172] width 61 height 16
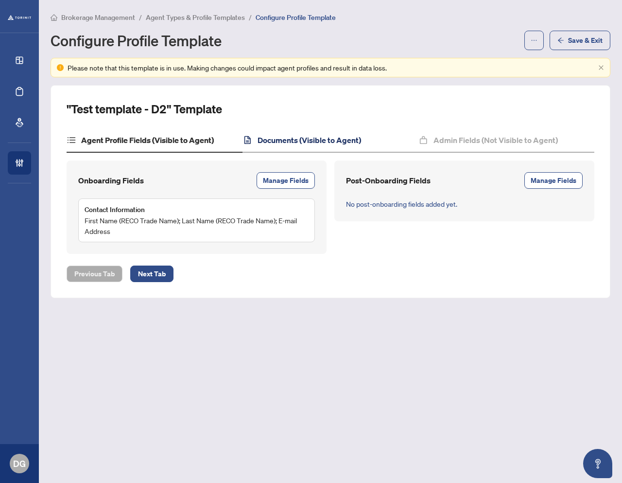
click at [329, 139] on h4 "Documents (Visible to Agent)" at bounding box center [310, 140] width 104 height 12
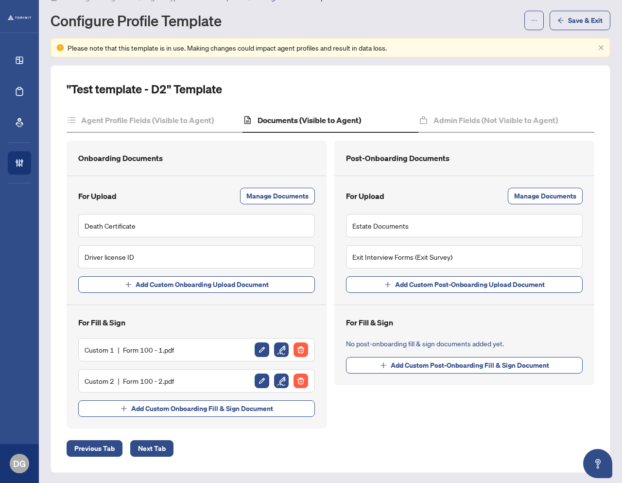
scroll to position [21, 0]
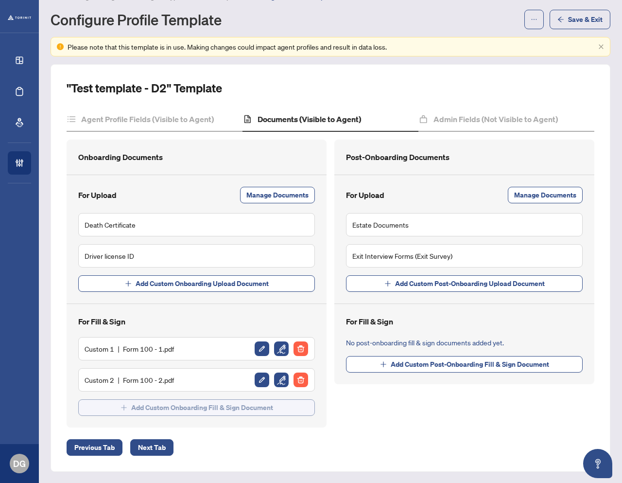
click at [225, 407] on span "Add Custom Onboarding Fill & Sign Document" at bounding box center [202, 408] width 142 height 16
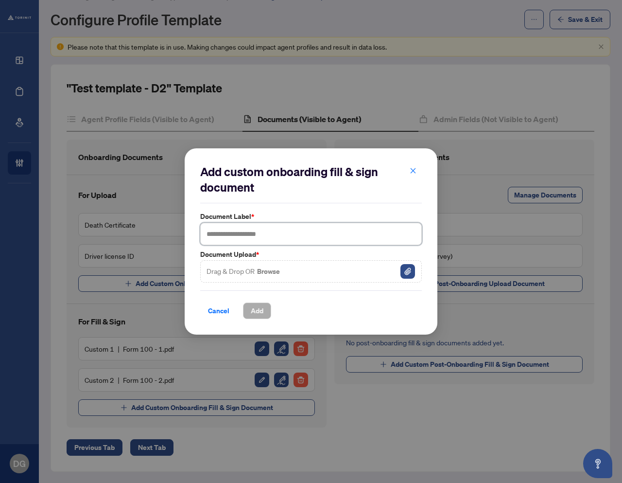
click at [309, 237] on input "text" at bounding box center [311, 234] width 222 height 22
type input "***"
click at [401, 267] on img "button" at bounding box center [408, 271] width 15 height 15
click at [255, 310] on span "Add" at bounding box center [257, 311] width 13 height 16
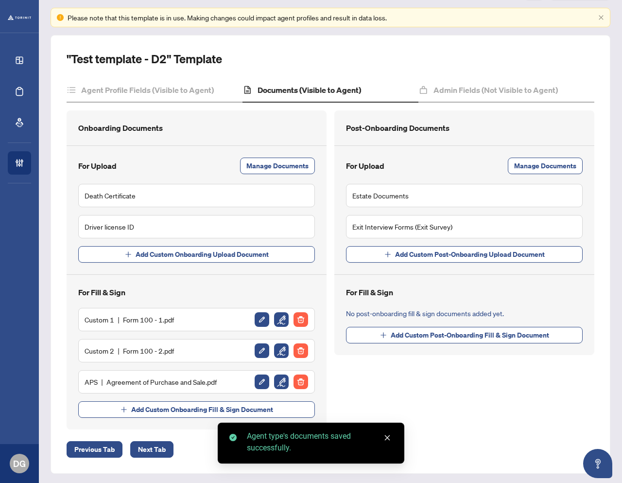
scroll to position [52, 0]
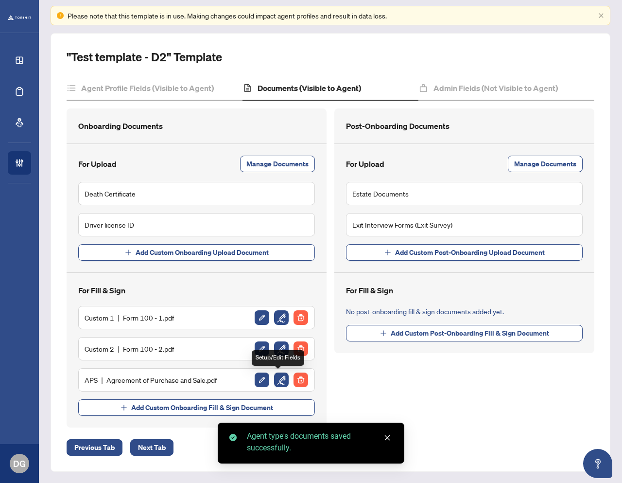
click at [275, 381] on img "button" at bounding box center [281, 379] width 15 height 15
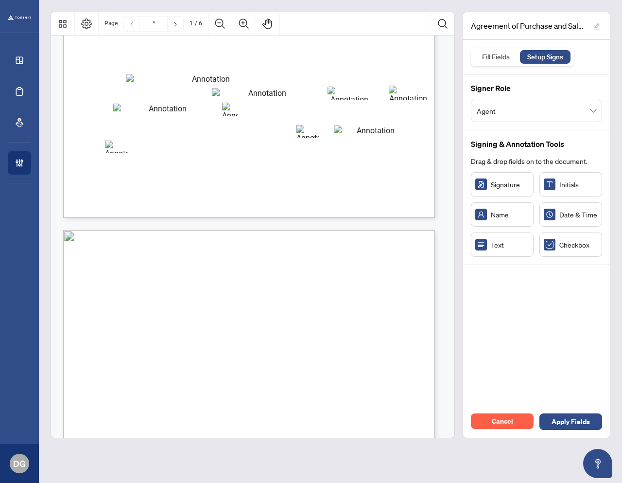
type input "*"
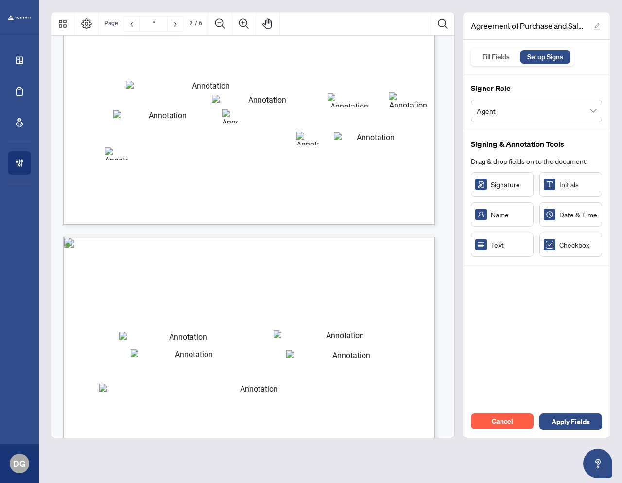
scroll to position [301, 0]
drag, startPoint x: 259, startPoint y: 174, endPoint x: 254, endPoint y: 177, distance: 5.5
drag, startPoint x: 388, startPoint y: 178, endPoint x: 396, endPoint y: 175, distance: 7.7
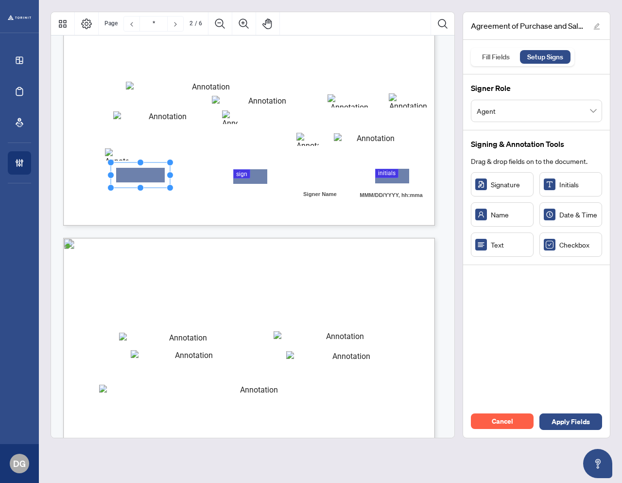
drag, startPoint x: 151, startPoint y: 180, endPoint x: 253, endPoint y: 207, distance: 105.5
drag, startPoint x: 86, startPoint y: 181, endPoint x: 106, endPoint y: 176, distance: 20.9
drag, startPoint x: 178, startPoint y: 207, endPoint x: 250, endPoint y: 227, distance: 75.2
click at [178, 207] on span "when printing or reproducing the standard pre-set portion. OREA bears no liabil…" at bounding box center [175, 208] width 174 height 5
click at [579, 422] on span "Apply Fields" at bounding box center [571, 422] width 38 height 16
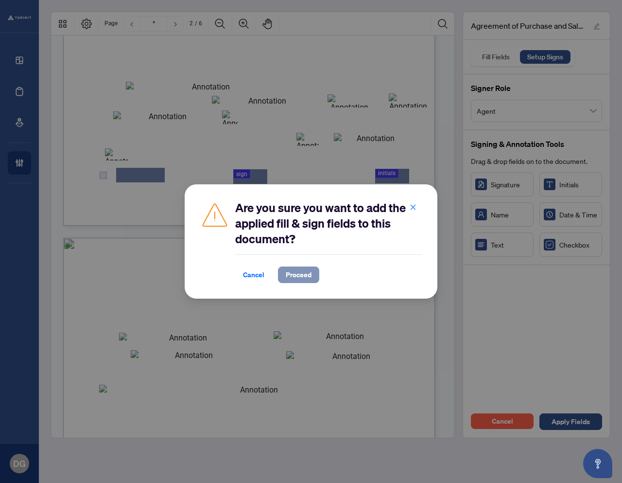
click at [297, 271] on span "Proceed" at bounding box center [299, 275] width 26 height 16
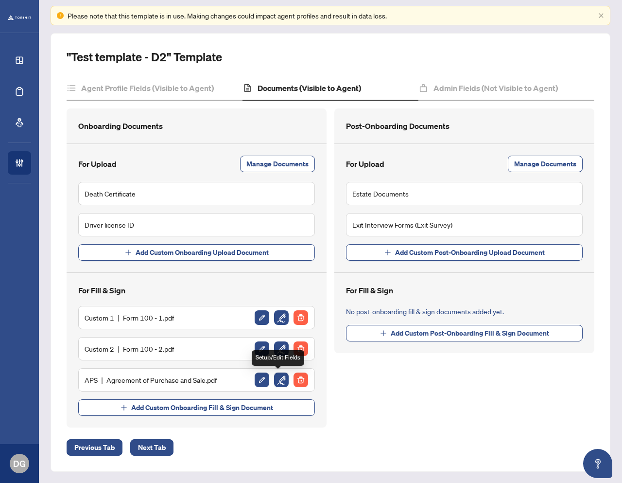
click at [276, 382] on img "button" at bounding box center [281, 379] width 15 height 15
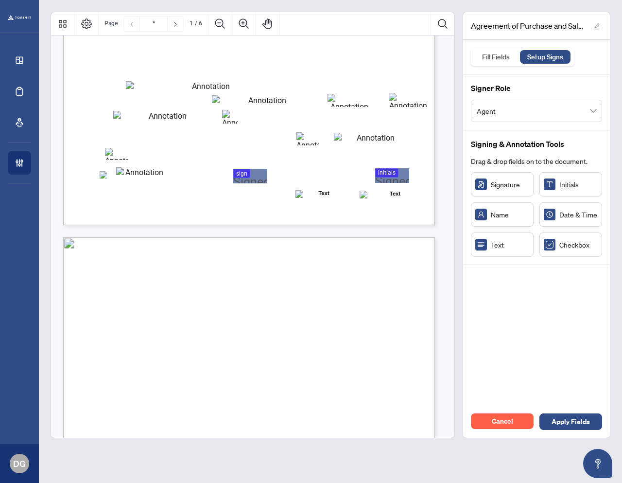
type input "*"
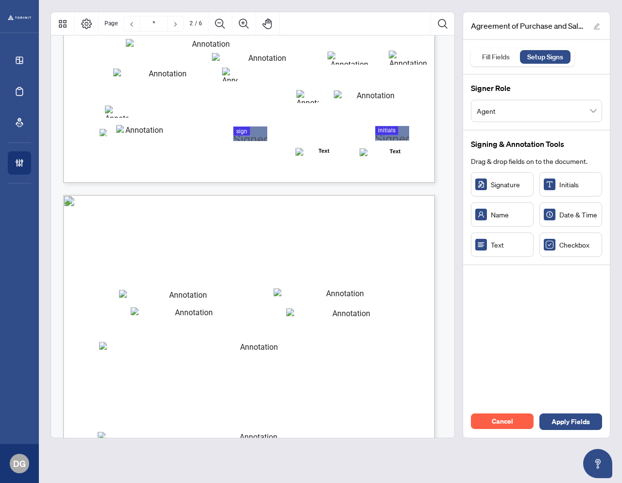
scroll to position [345, 0]
click at [499, 425] on span "Cancel" at bounding box center [502, 421] width 21 height 16
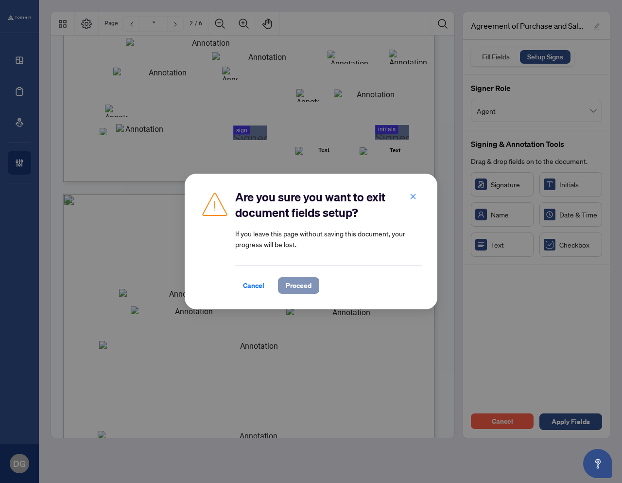
click at [300, 285] on span "Proceed" at bounding box center [299, 286] width 26 height 16
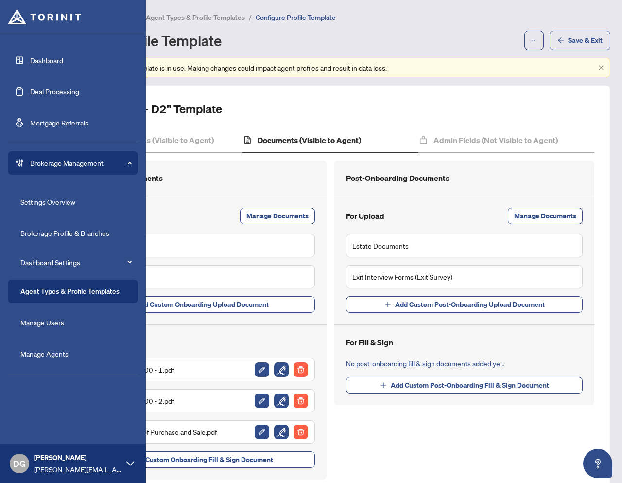
click at [49, 293] on link "Agent Types & Profile Templates" at bounding box center [69, 291] width 99 height 9
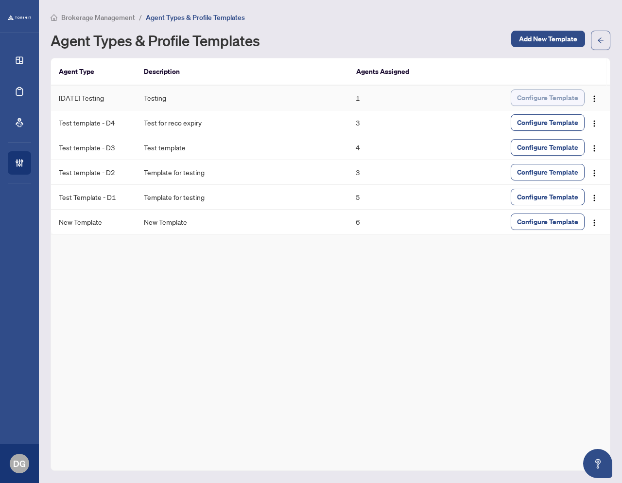
click at [540, 102] on span "Configure Template" at bounding box center [547, 98] width 61 height 16
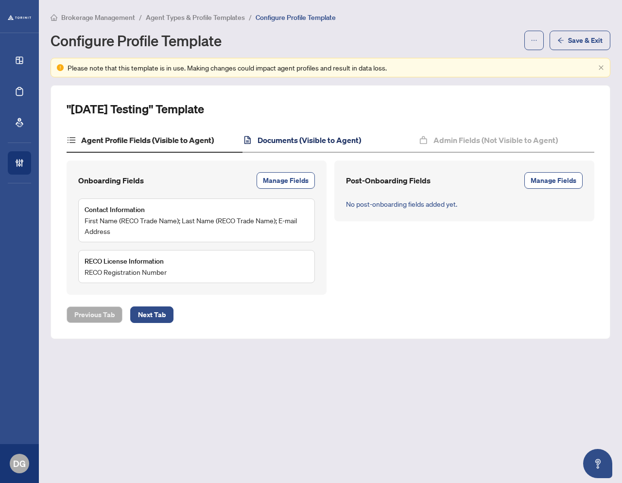
click at [296, 138] on h4 "Documents (Visible to Agent)" at bounding box center [310, 140] width 104 height 12
